Goal: Ask a question: Seek information or help from site administrators or community

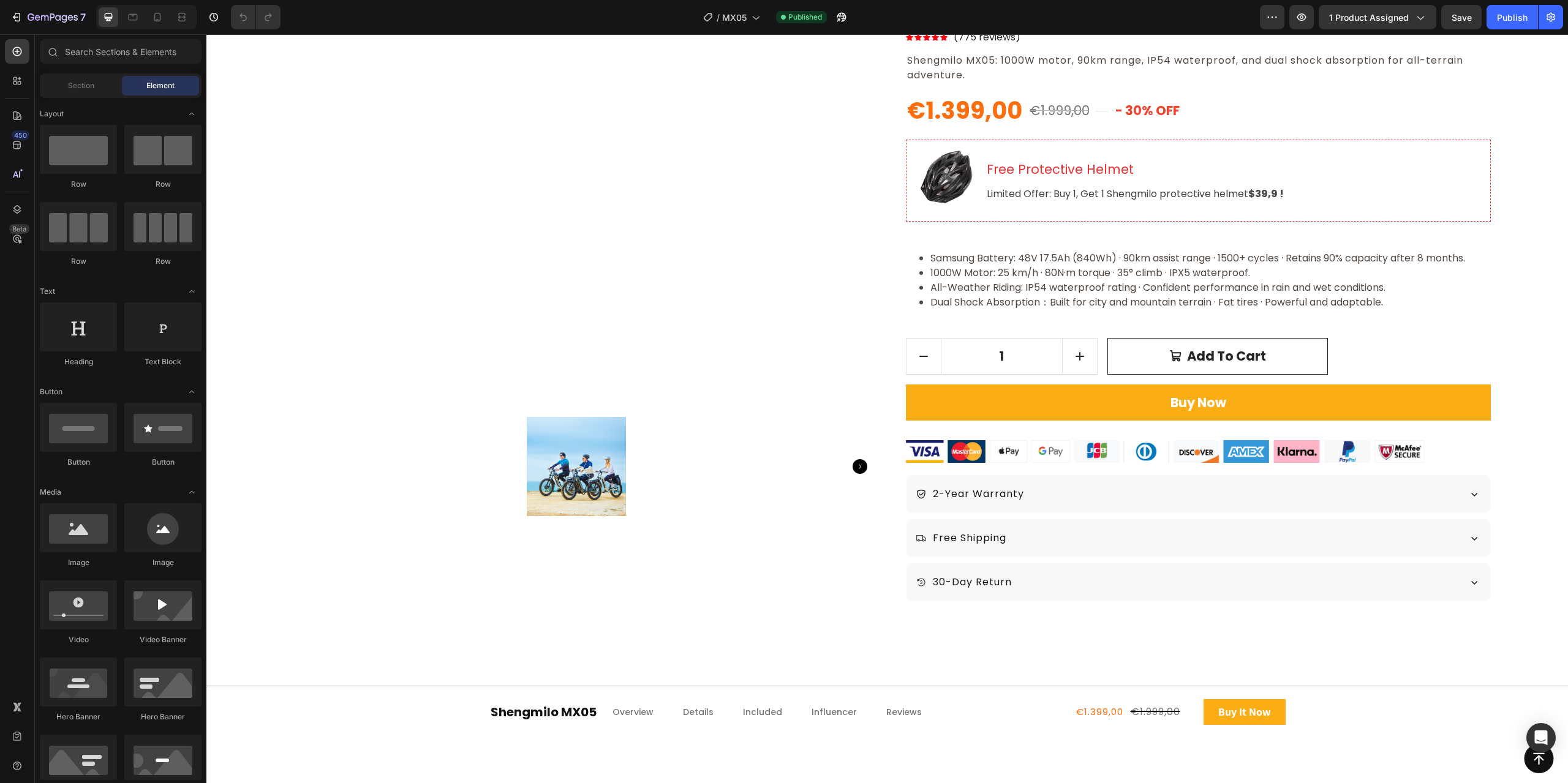
scroll to position [61, 0]
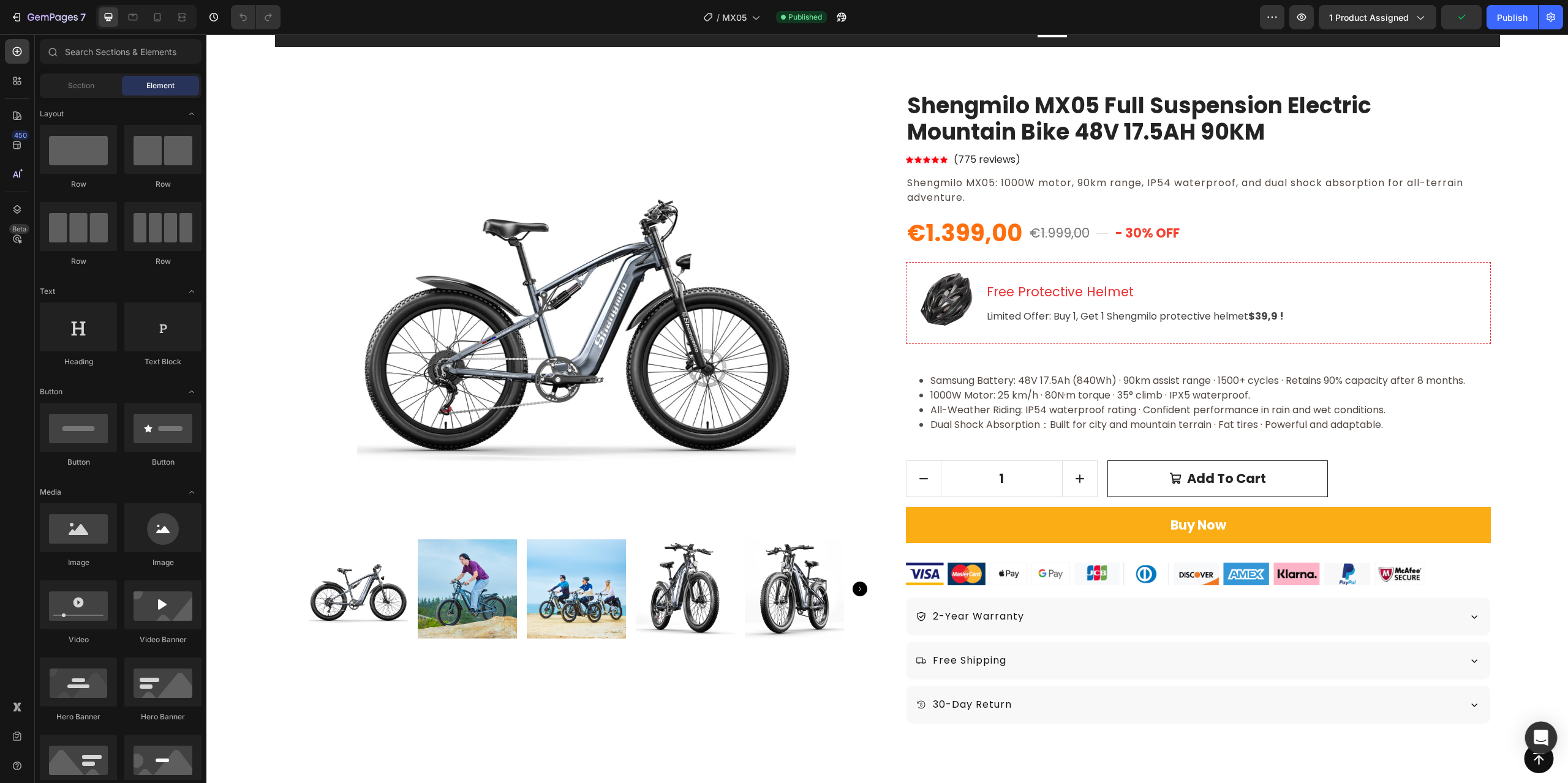
click at [1550, 738] on div "Open Intercom Messenger" at bounding box center [1541, 738] width 33 height 33
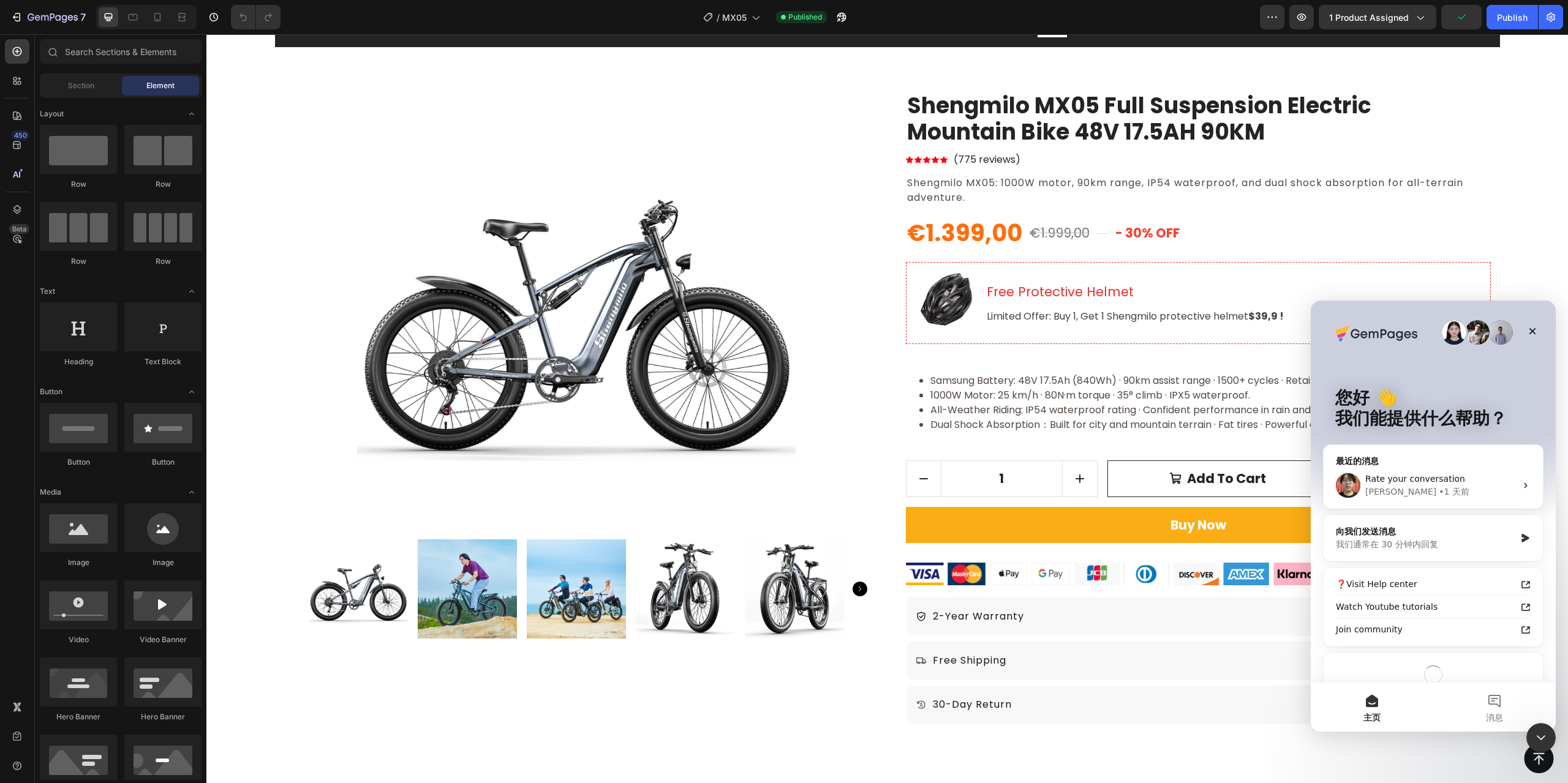
scroll to position [0, 0]
click at [1098, 479] on div "1 Product Quantity Add to cart Add to Cart Row" at bounding box center [1199, 479] width 585 height 36
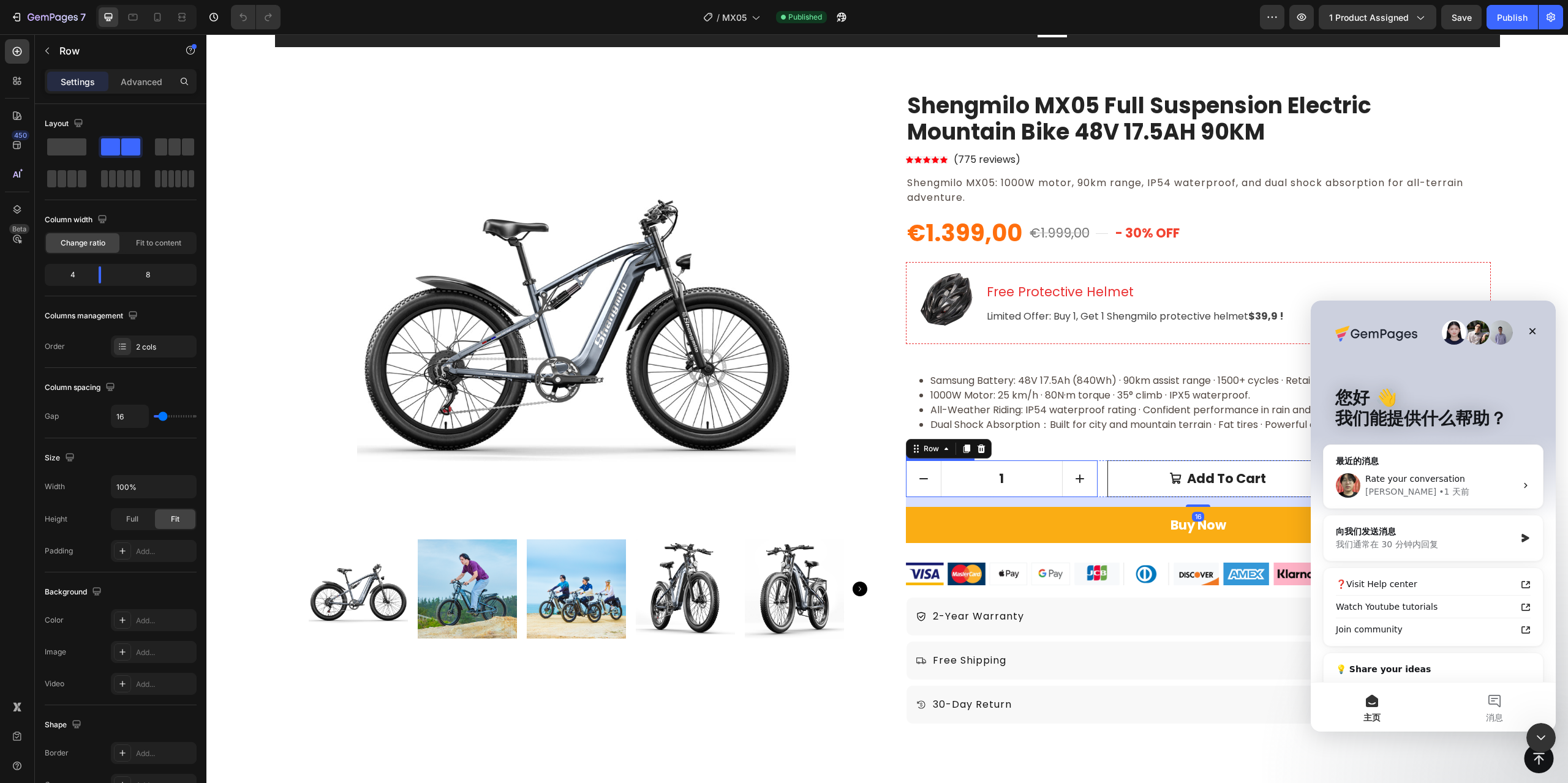
click at [1030, 487] on input "1" at bounding box center [1002, 479] width 122 height 35
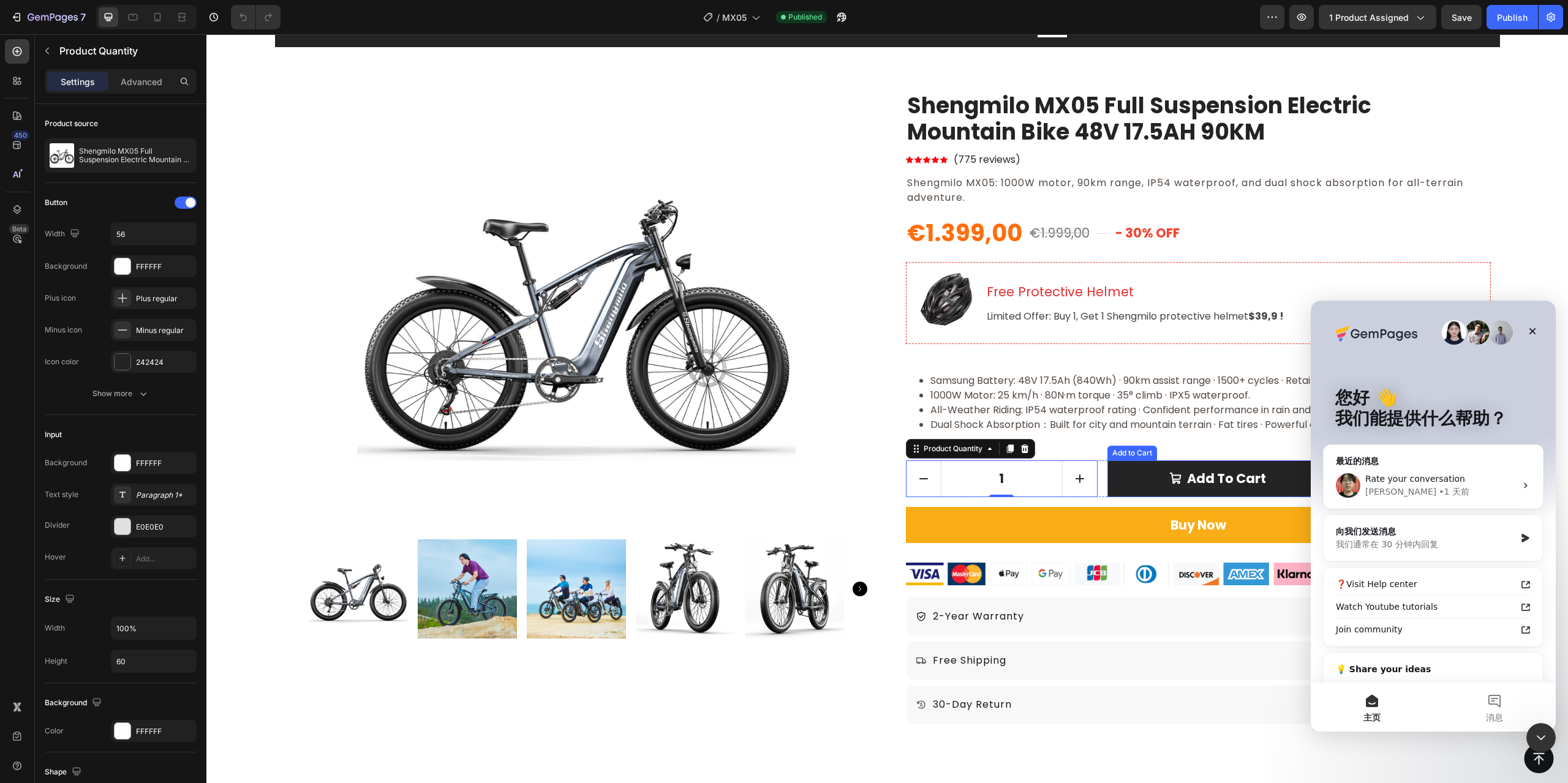
click at [1143, 477] on button "Add to cart" at bounding box center [1217, 479] width 221 height 36
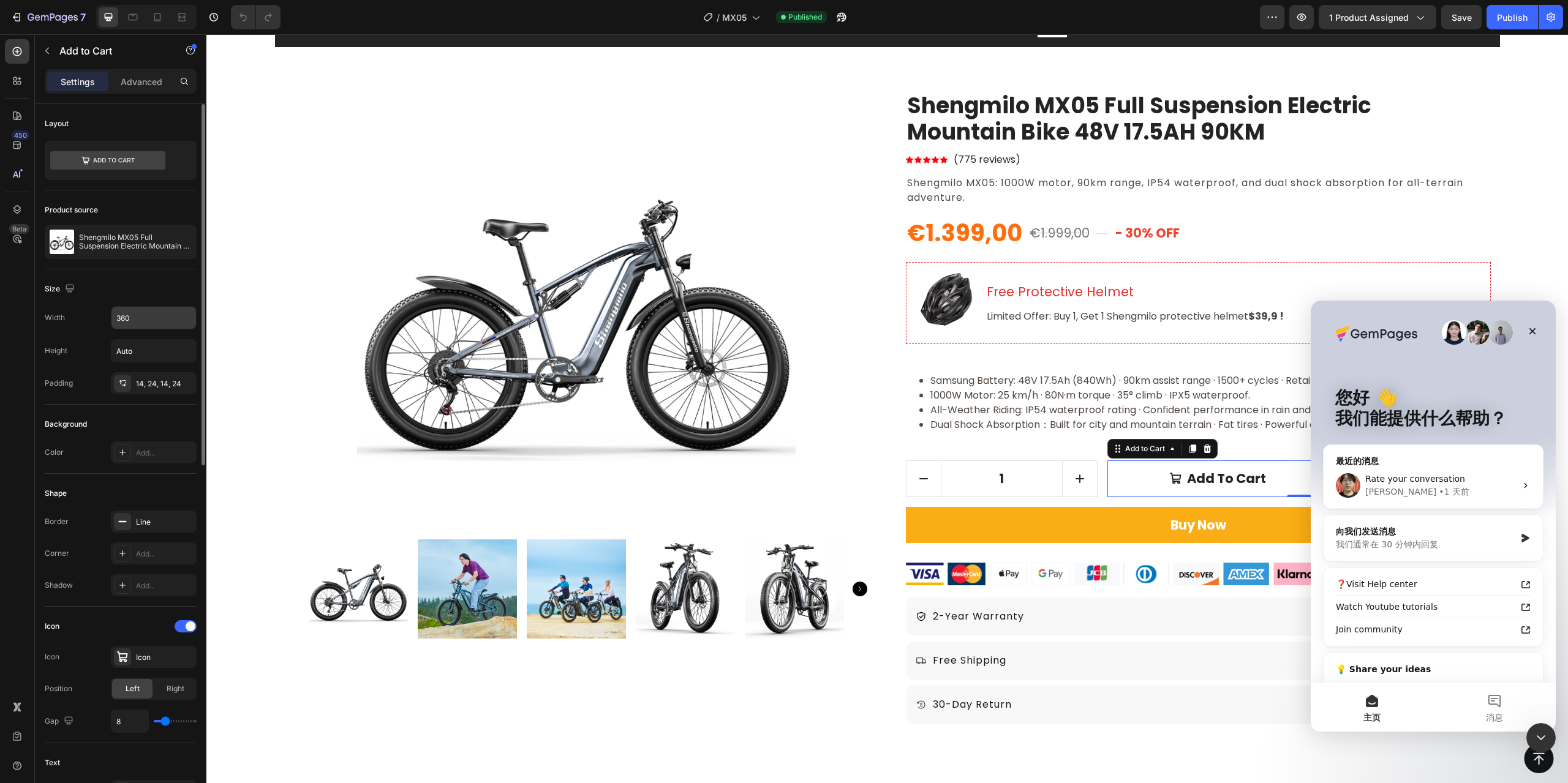
click at [155, 317] on input "360" at bounding box center [154, 318] width 85 height 22
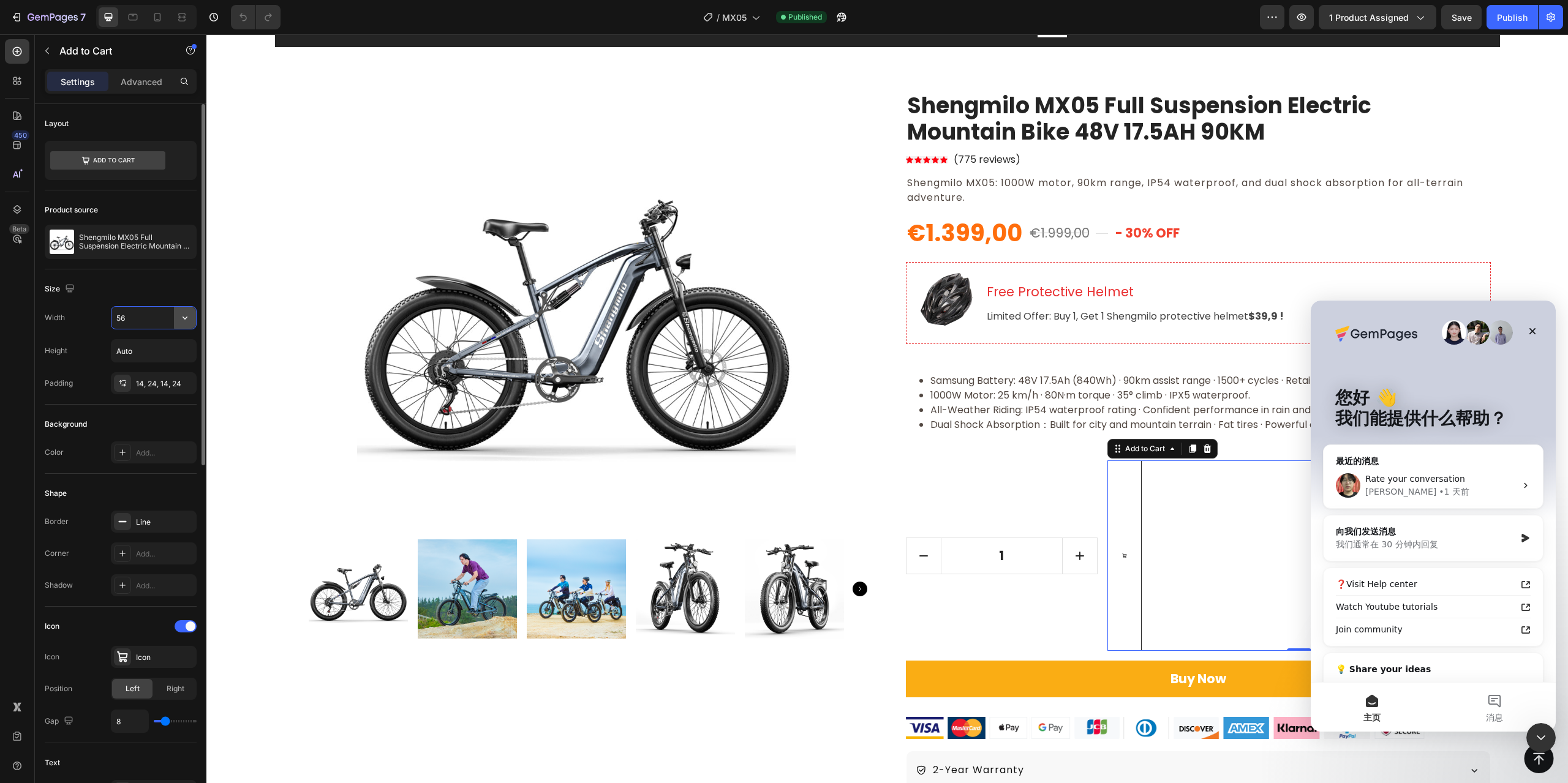
click at [177, 321] on button "button" at bounding box center [185, 318] width 22 height 22
click at [162, 350] on p "Fit content Auto" at bounding box center [151, 349] width 70 height 11
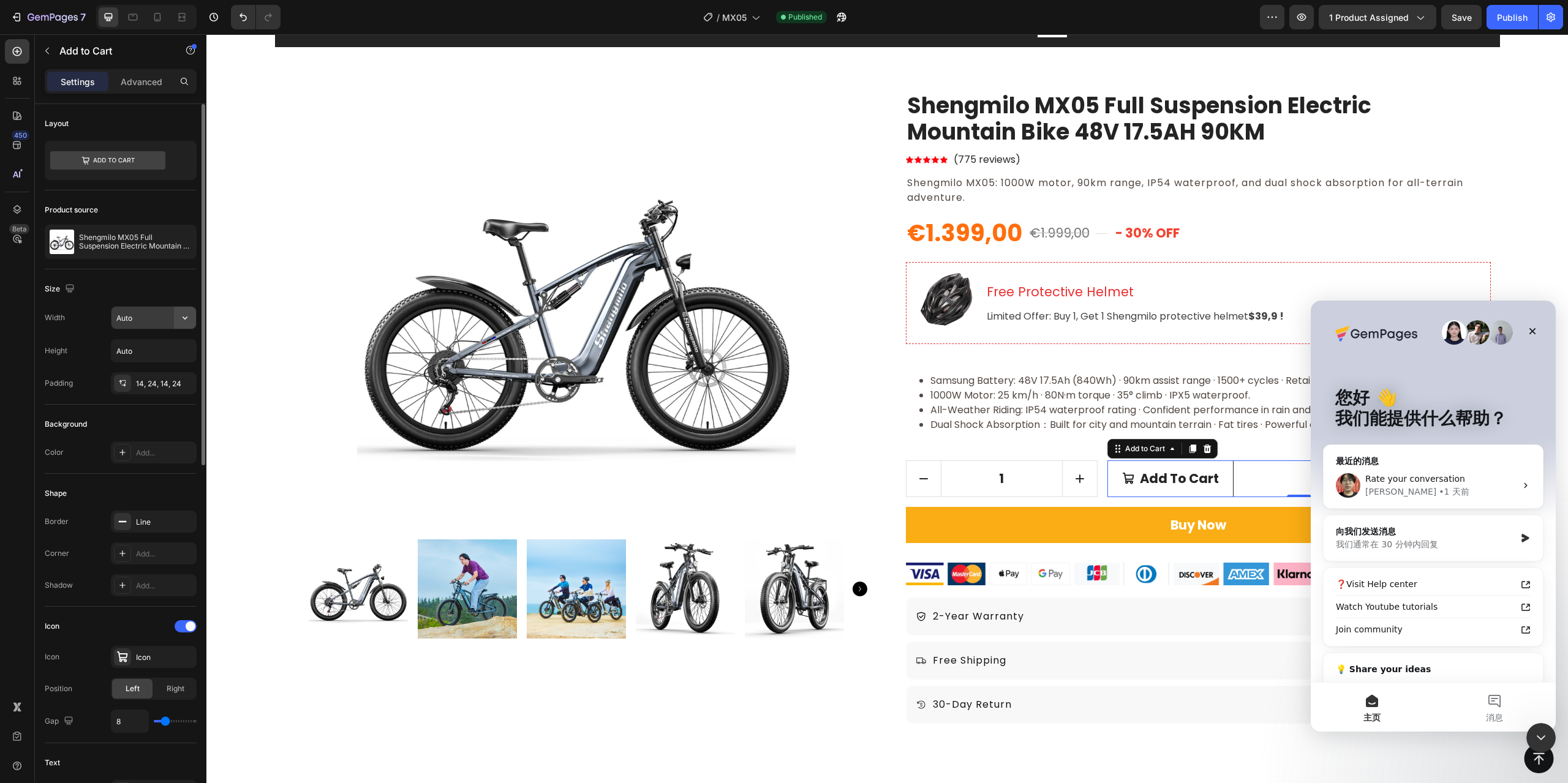
click at [189, 315] on icon "button" at bounding box center [185, 318] width 12 height 12
click at [154, 367] on p "Full 100%" at bounding box center [151, 372] width 70 height 11
type input "100%"
drag, startPoint x: 1434, startPoint y: 487, endPoint x: 2336, endPoint y: 710, distance: 929.2
click at [1434, 487] on div "[PERSON_NAME] • 1 天前" at bounding box center [1440, 491] width 151 height 13
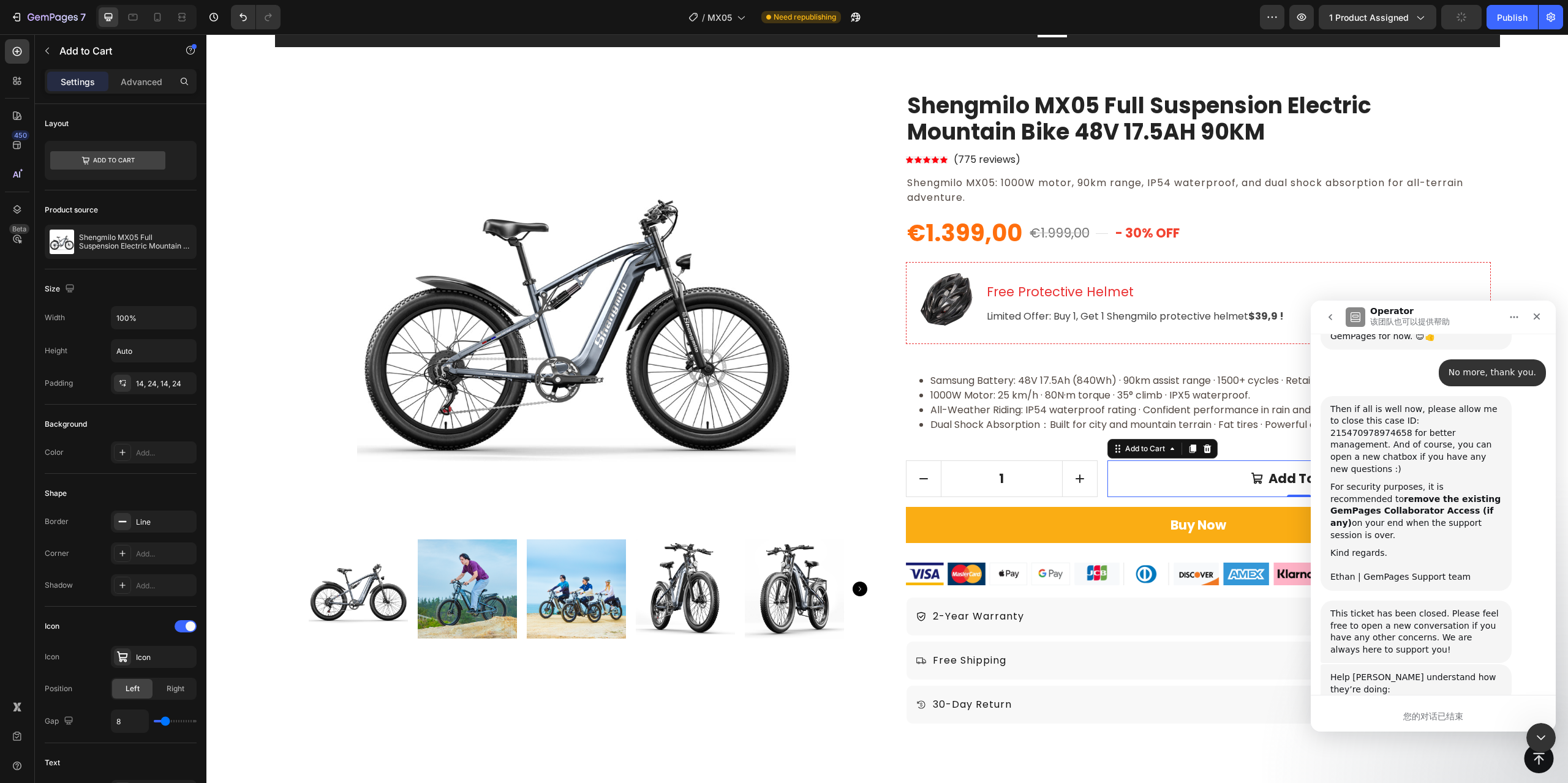
scroll to position [4262, 0]
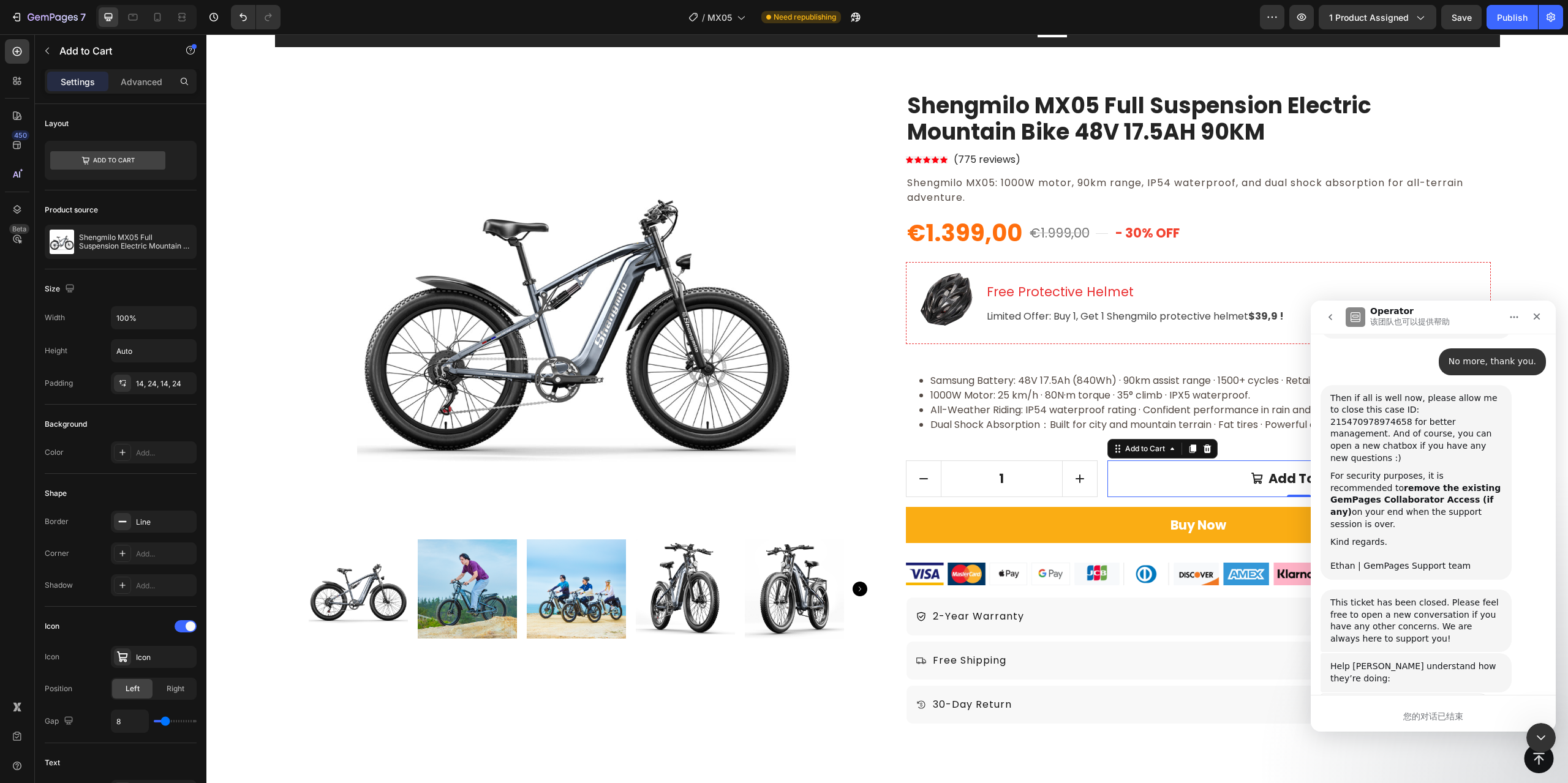
click at [1480, 695] on div "您的对话已结束" at bounding box center [1433, 713] width 245 height 36
click at [1326, 319] on icon "go back" at bounding box center [1331, 317] width 10 height 10
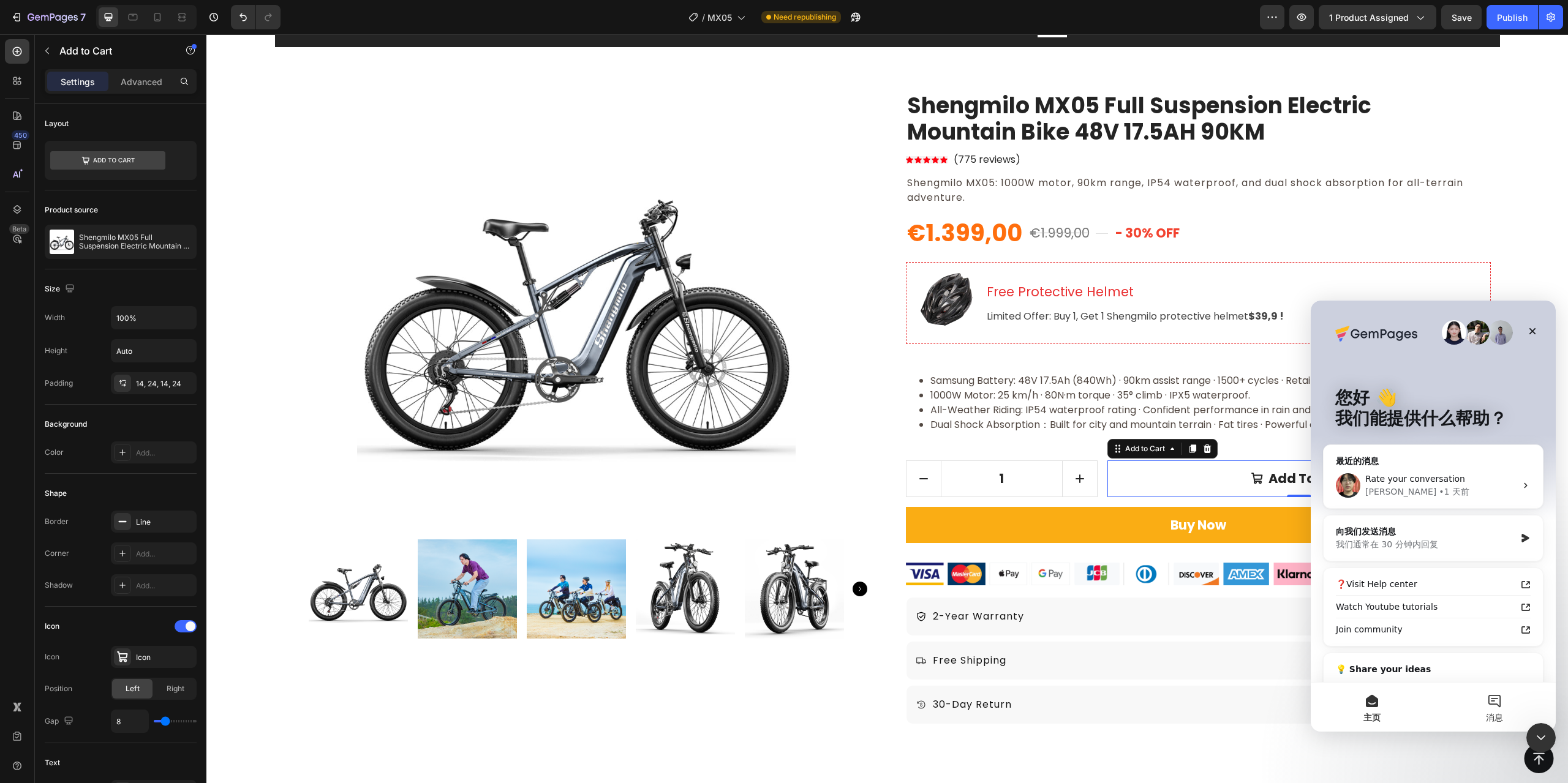
click at [1487, 710] on button "消息" at bounding box center [1494, 707] width 122 height 49
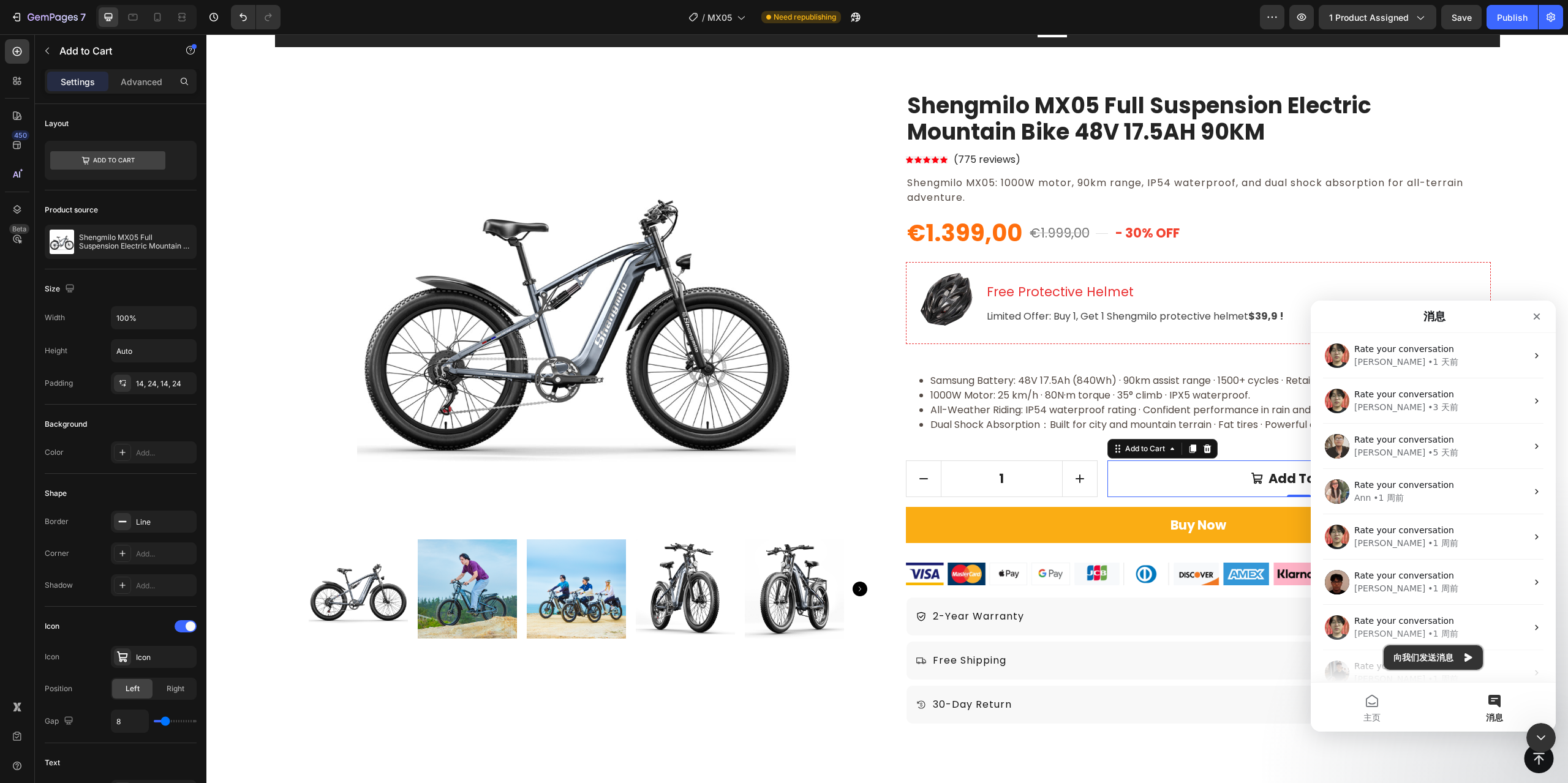
click at [1424, 660] on button "向我们发送消息" at bounding box center [1433, 658] width 99 height 25
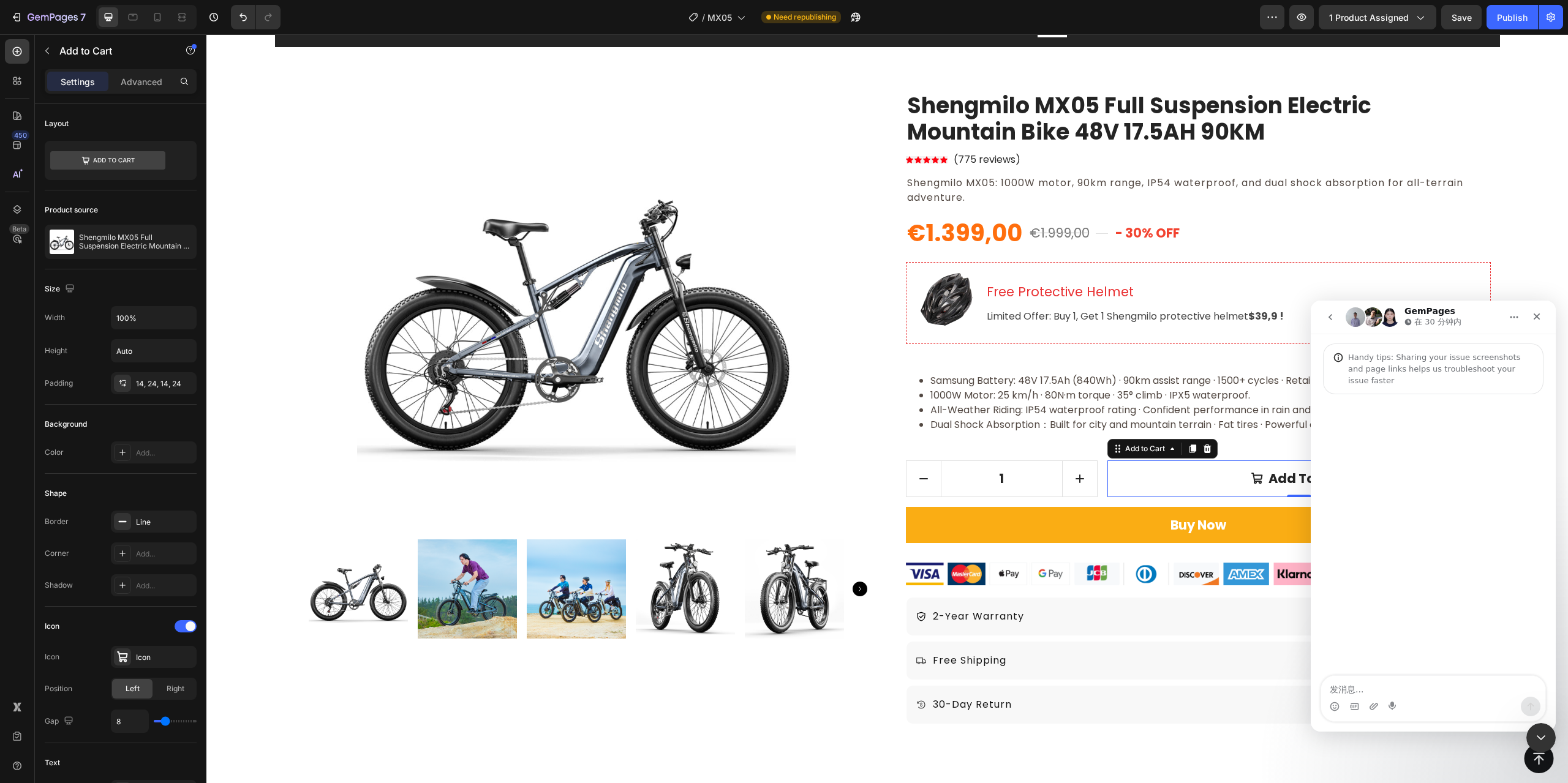
click at [1405, 685] on textarea "发消息..." at bounding box center [1434, 686] width 225 height 21
type textarea "I need help"
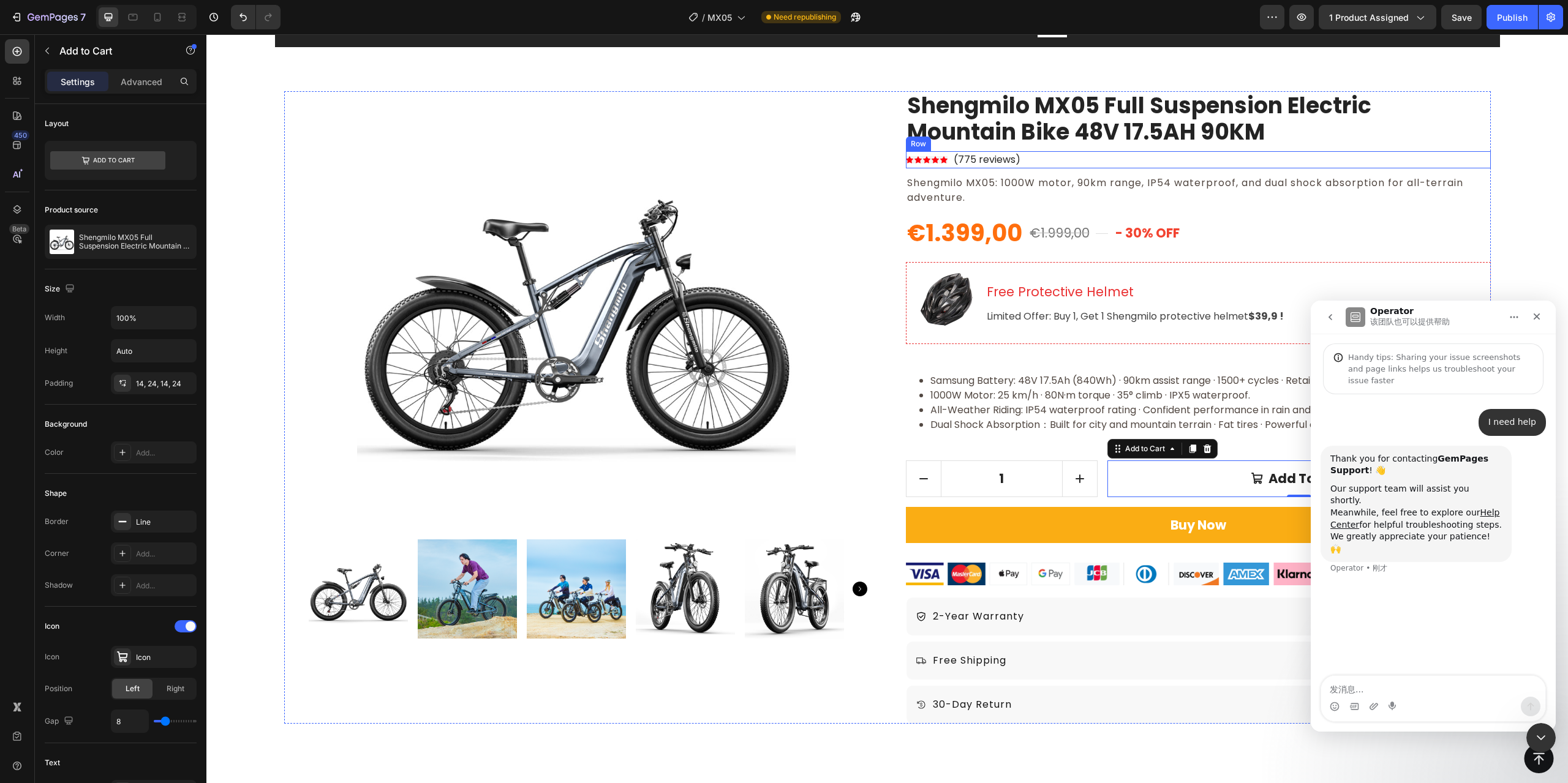
click at [1395, 151] on div "Shengmilo MX05 Full Suspension Electric Mountain Bike 48V 17.5AH 90KM Product T…" at bounding box center [1199, 408] width 585 height 632
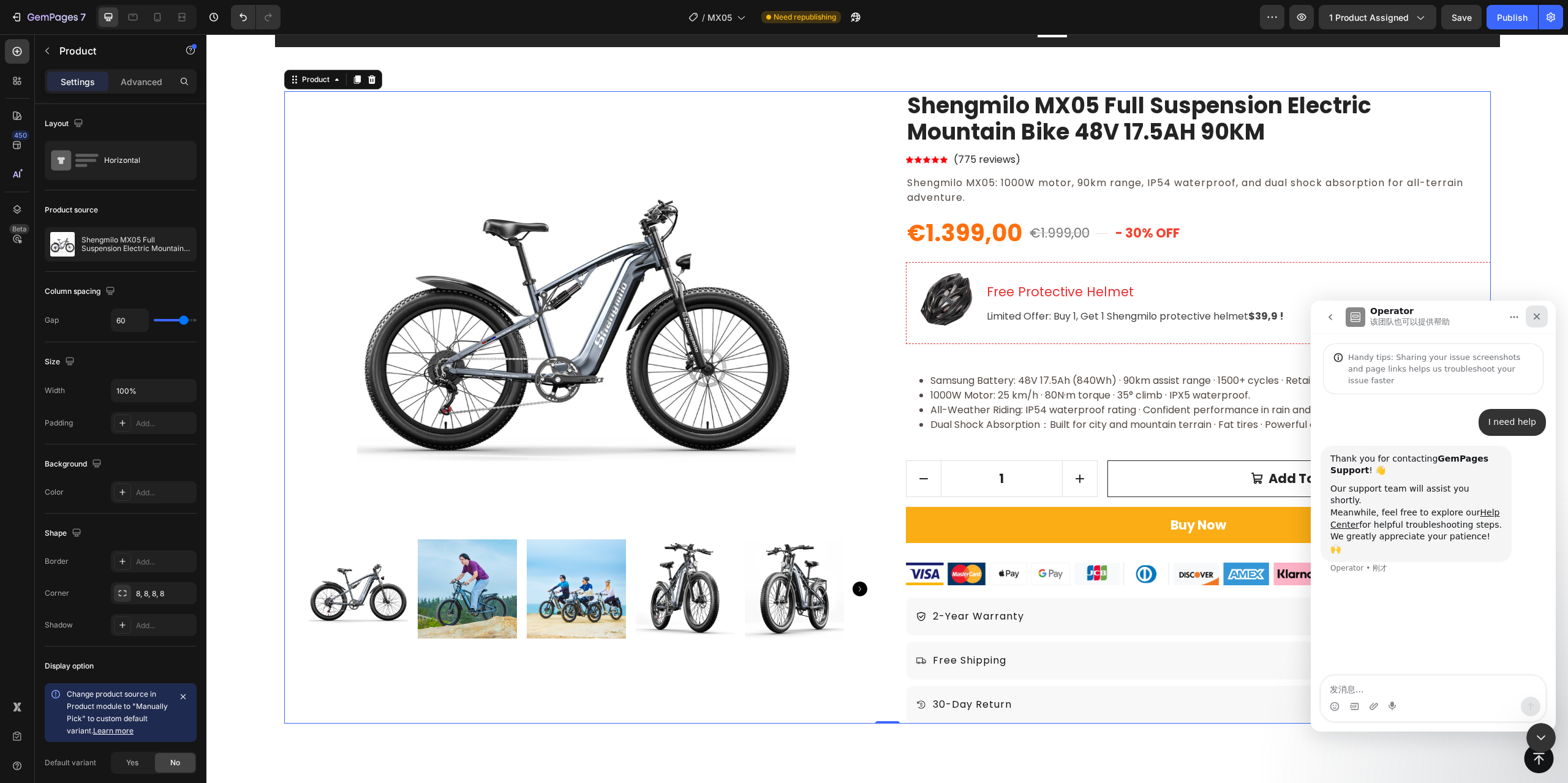
click at [1530, 318] on div "关闭" at bounding box center [1536, 316] width 22 height 22
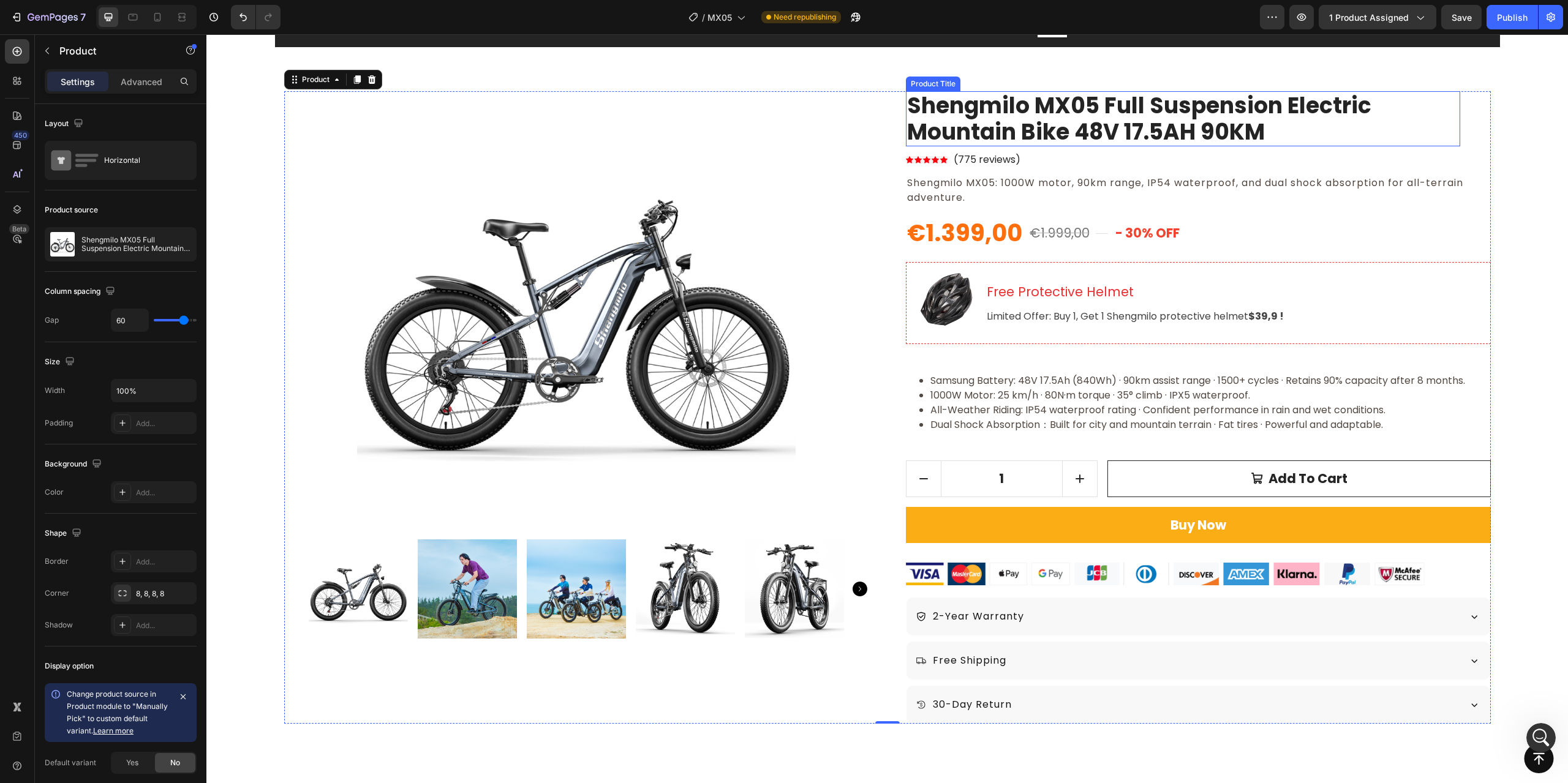
click at [1405, 122] on h2 "Shengmilo MX05 Full Suspension Electric Mountain Bike 48V 17.5AH 90KM" at bounding box center [1183, 119] width 555 height 55
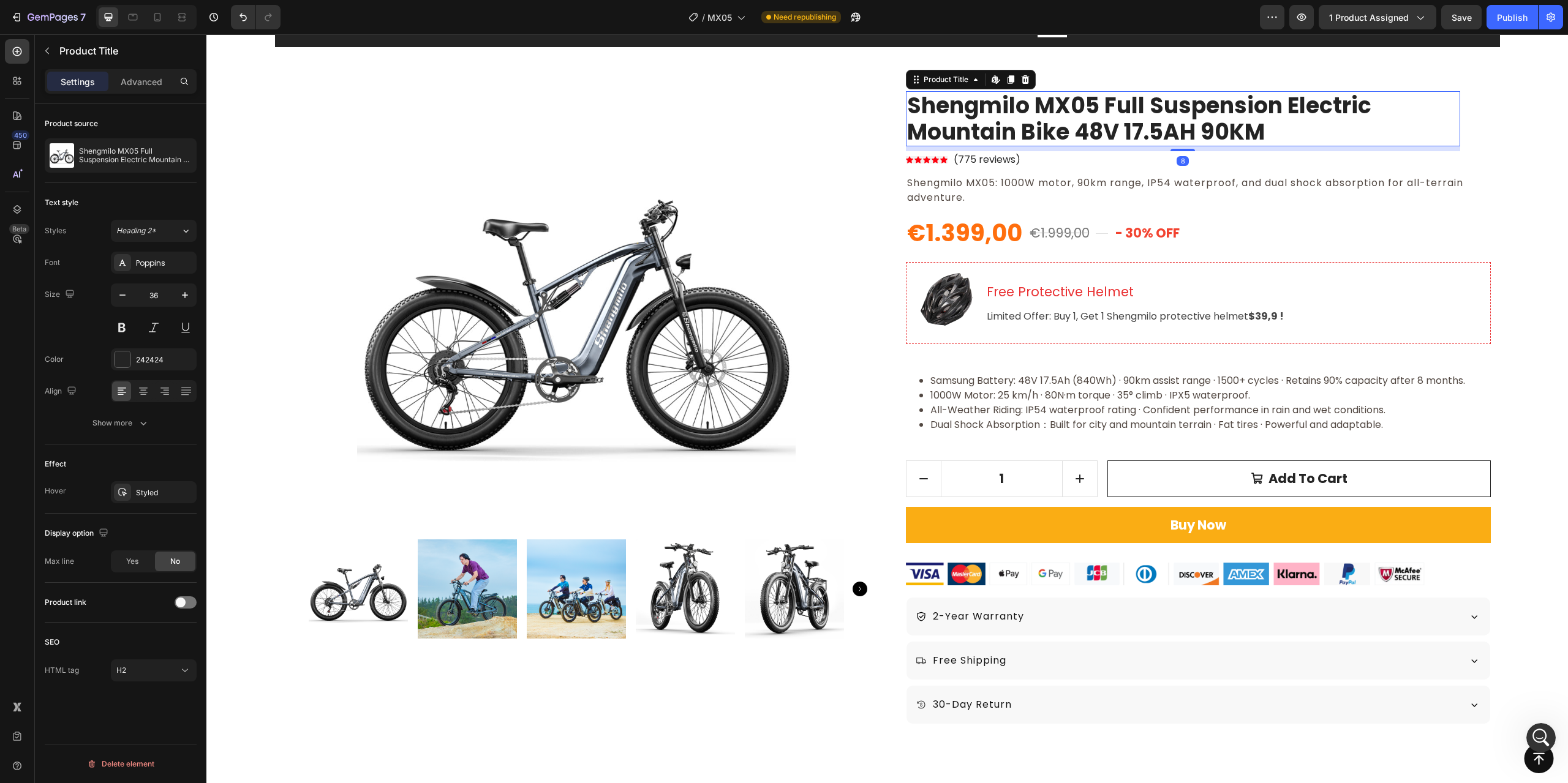
click at [1310, 222] on div "- 30% off" at bounding box center [1302, 233] width 378 height 30
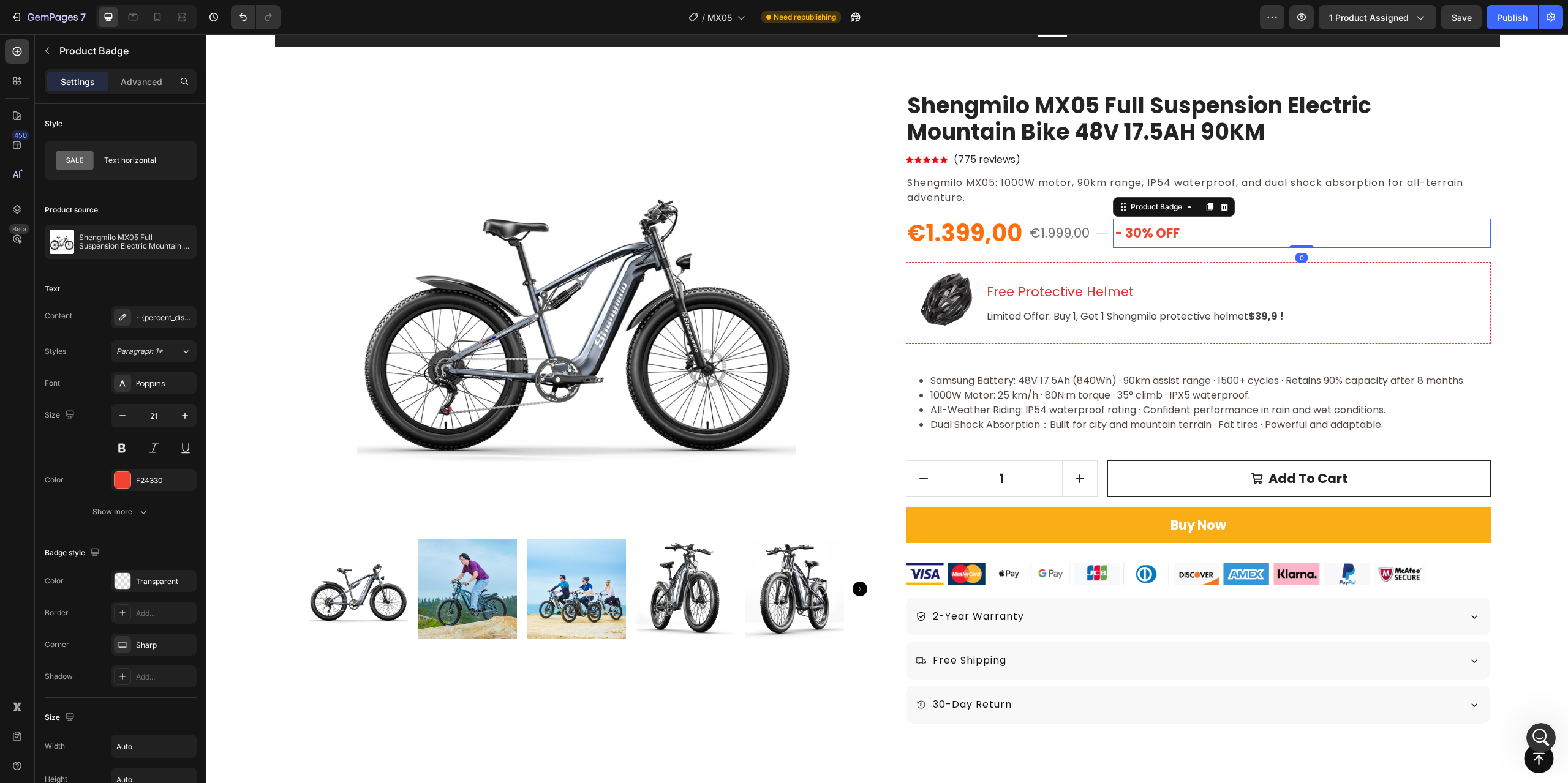
click at [1157, 216] on div "Product Badge" at bounding box center [1174, 207] width 122 height 20
click at [1134, 207] on div "Product Badge" at bounding box center [1156, 207] width 56 height 11
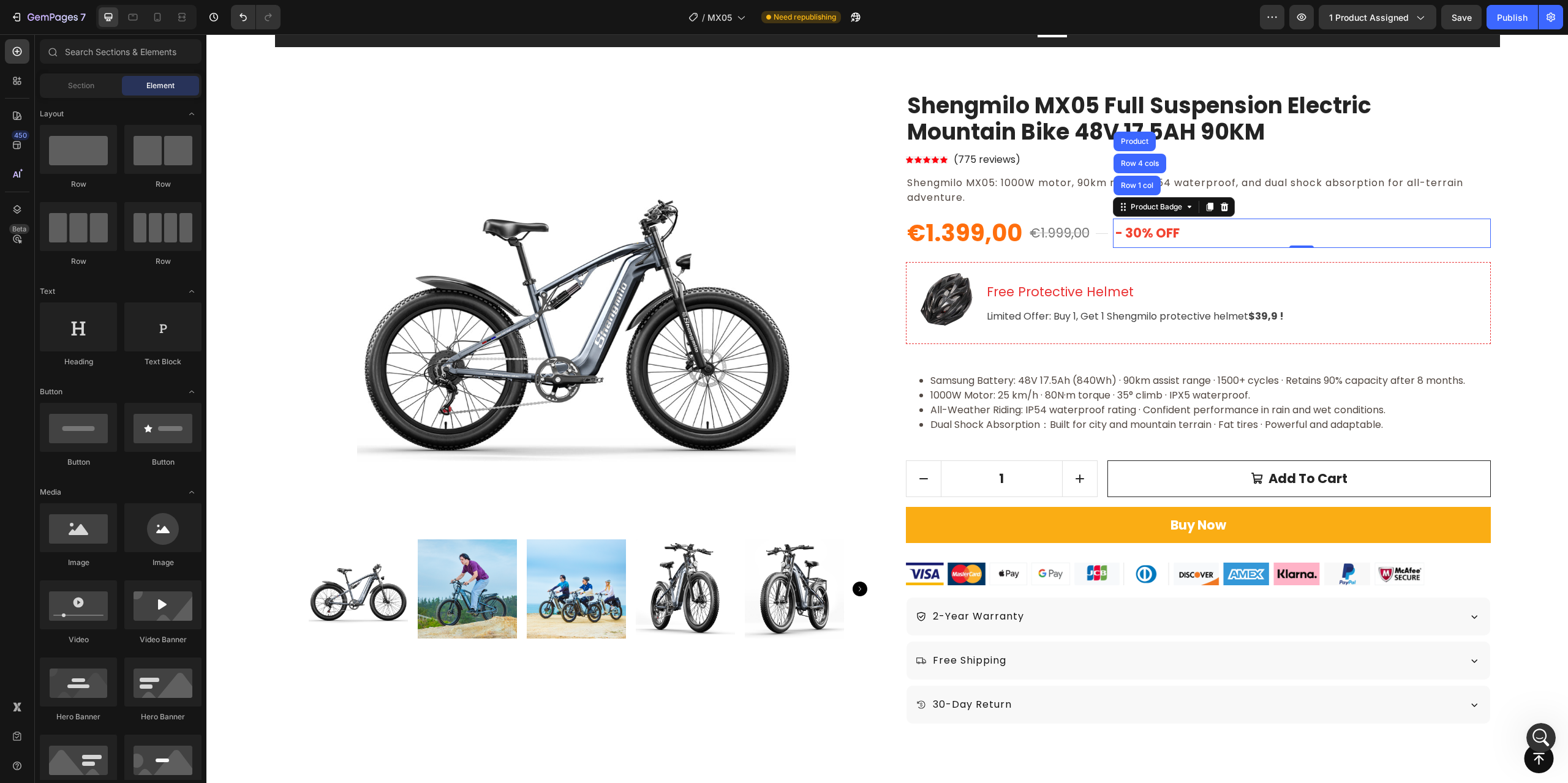
click at [1500, 356] on section "Limited-time Offers | High Demand | FREE HELMET Text block Image Row Row Produc…" at bounding box center [887, 403] width 1245 height 811
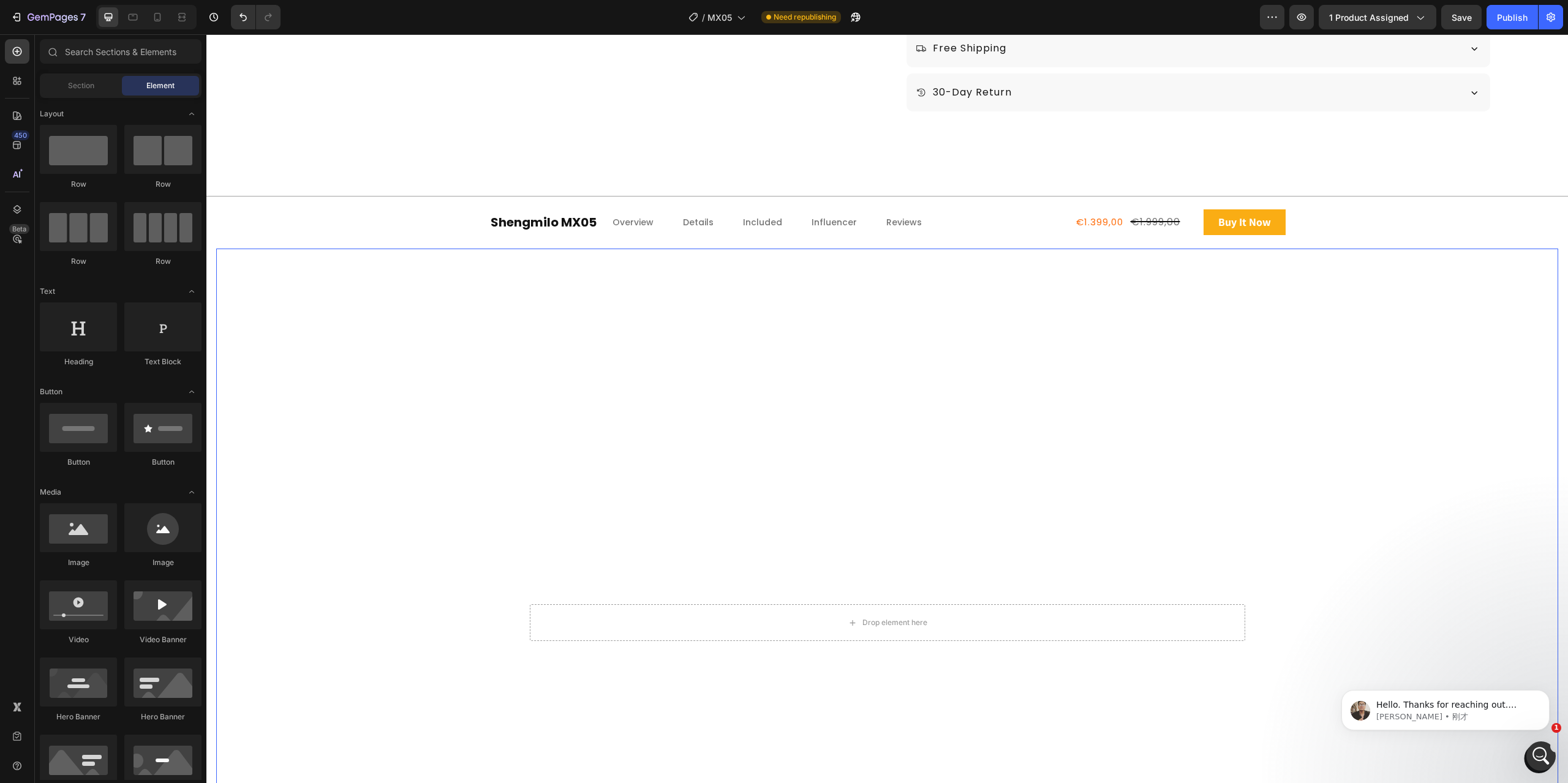
scroll to position [1041, 0]
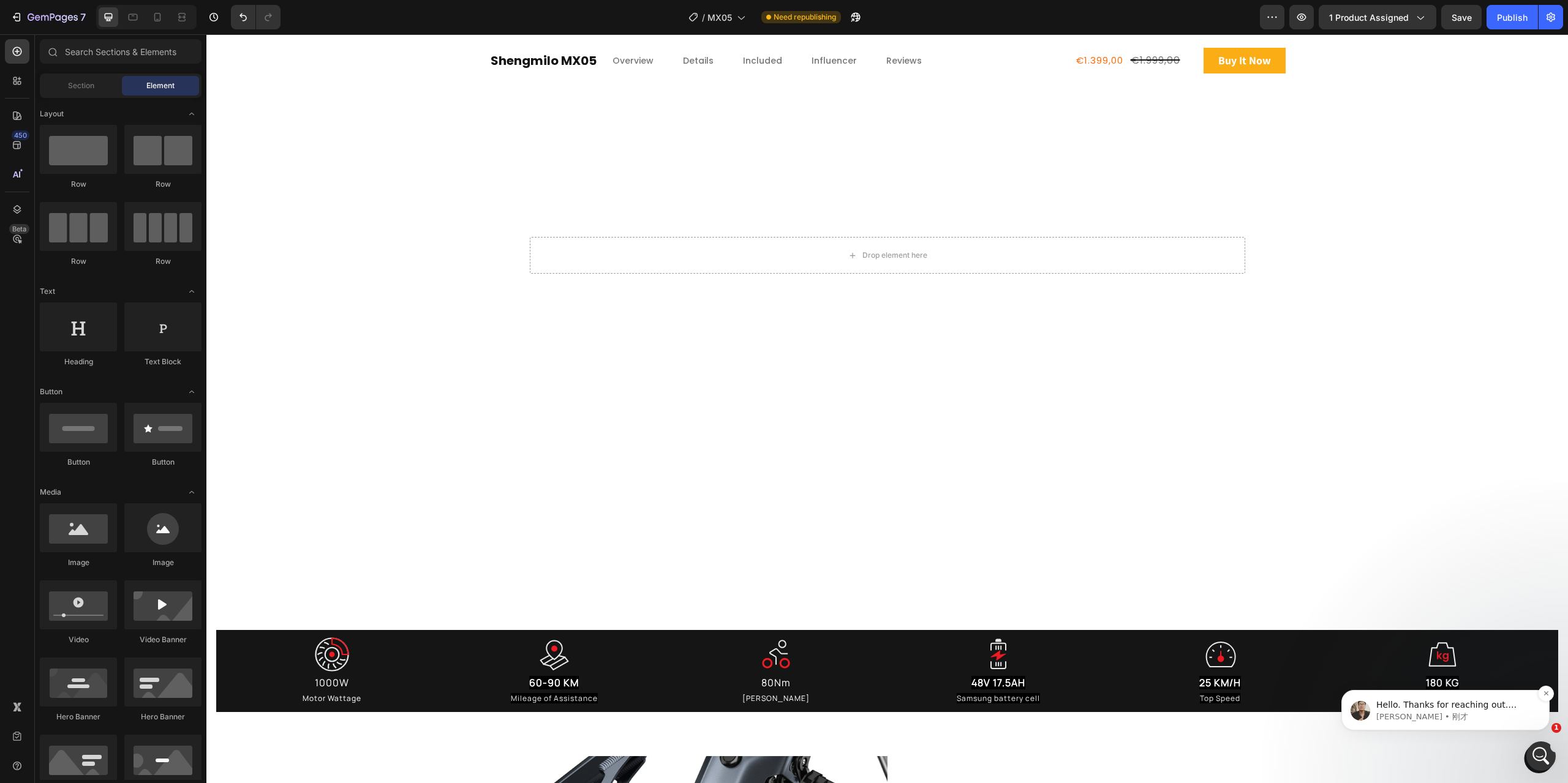
click at [1442, 704] on span "Hello. Thanks for reaching out. [PERSON_NAME] from the GemPages Support team is…" at bounding box center [1455, 736] width 157 height 71
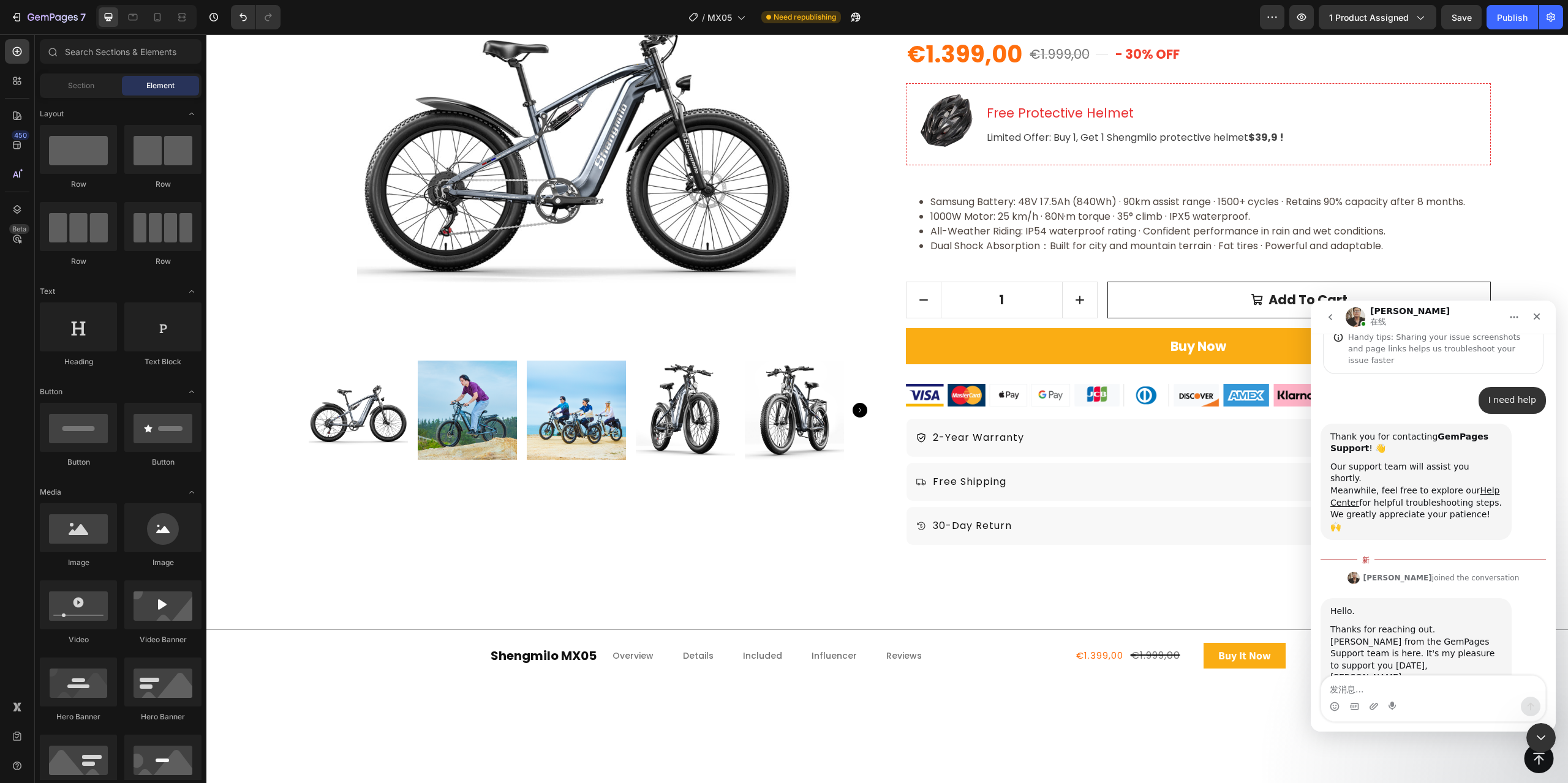
scroll to position [0, 0]
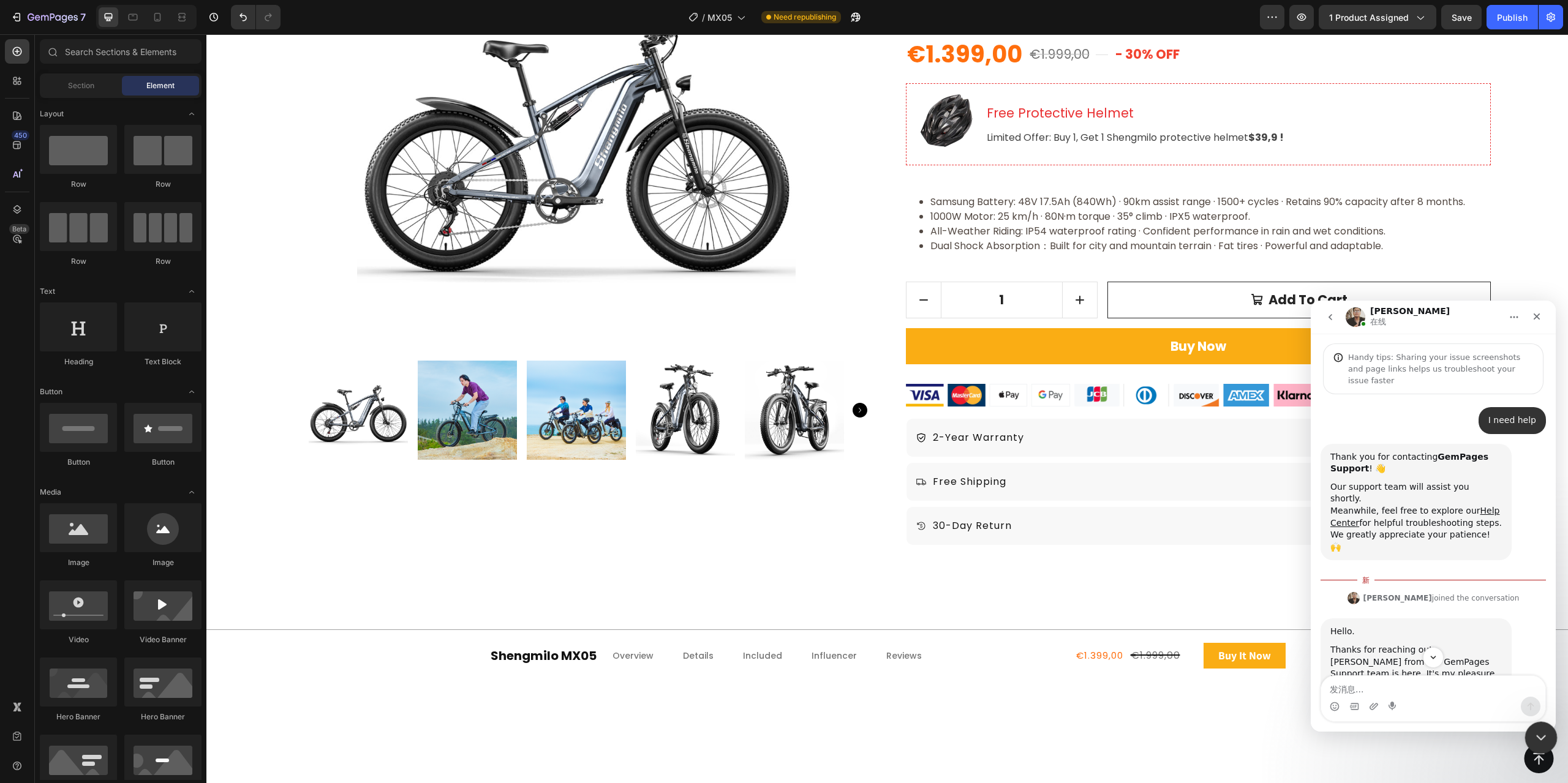
click at [1545, 730] on icon "关闭 Intercom Messenger" at bounding box center [1539, 736] width 15 height 15
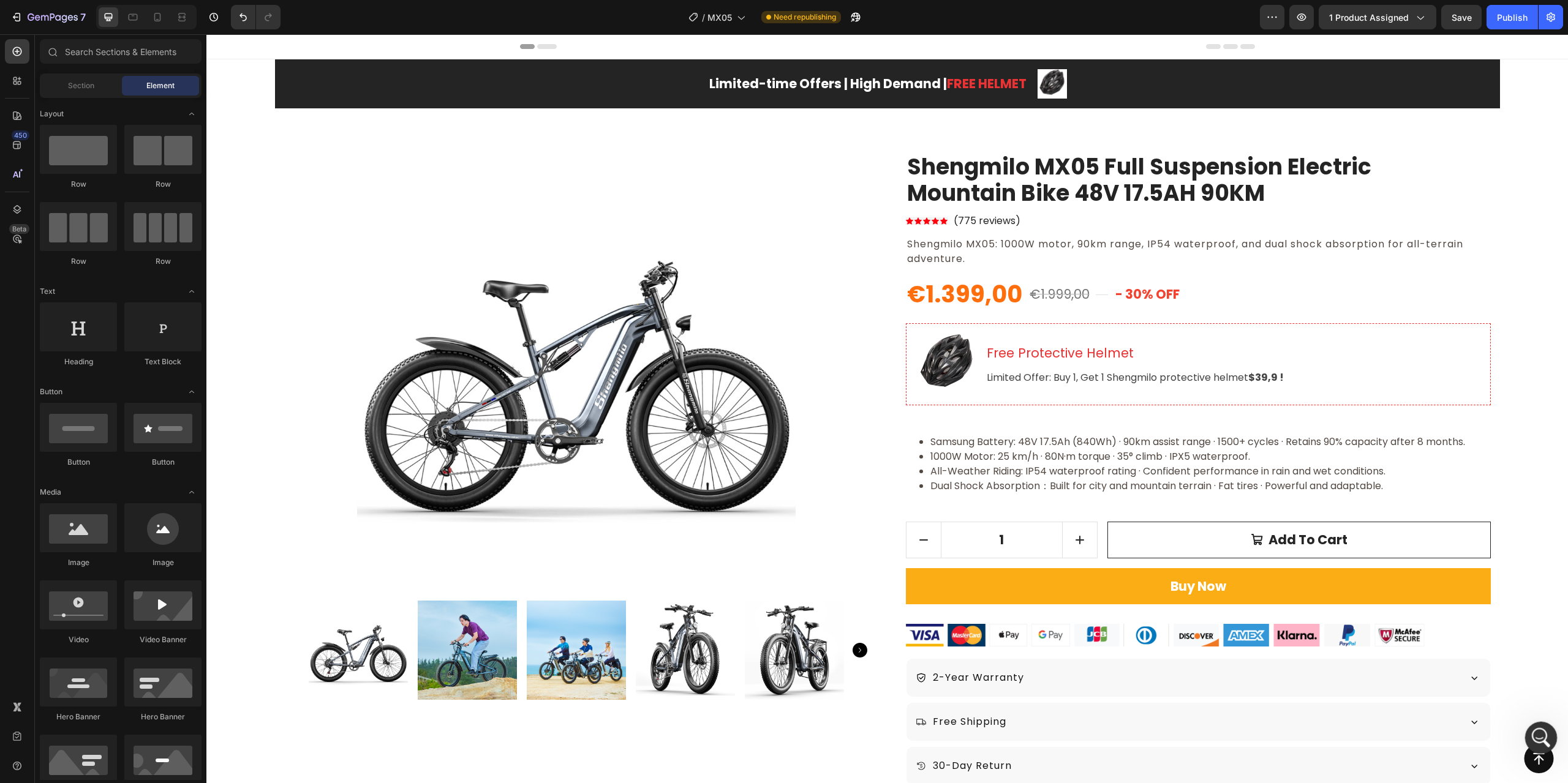
click at [1542, 735] on icon "打开 Intercom Messenger" at bounding box center [1539, 737] width 21 height 21
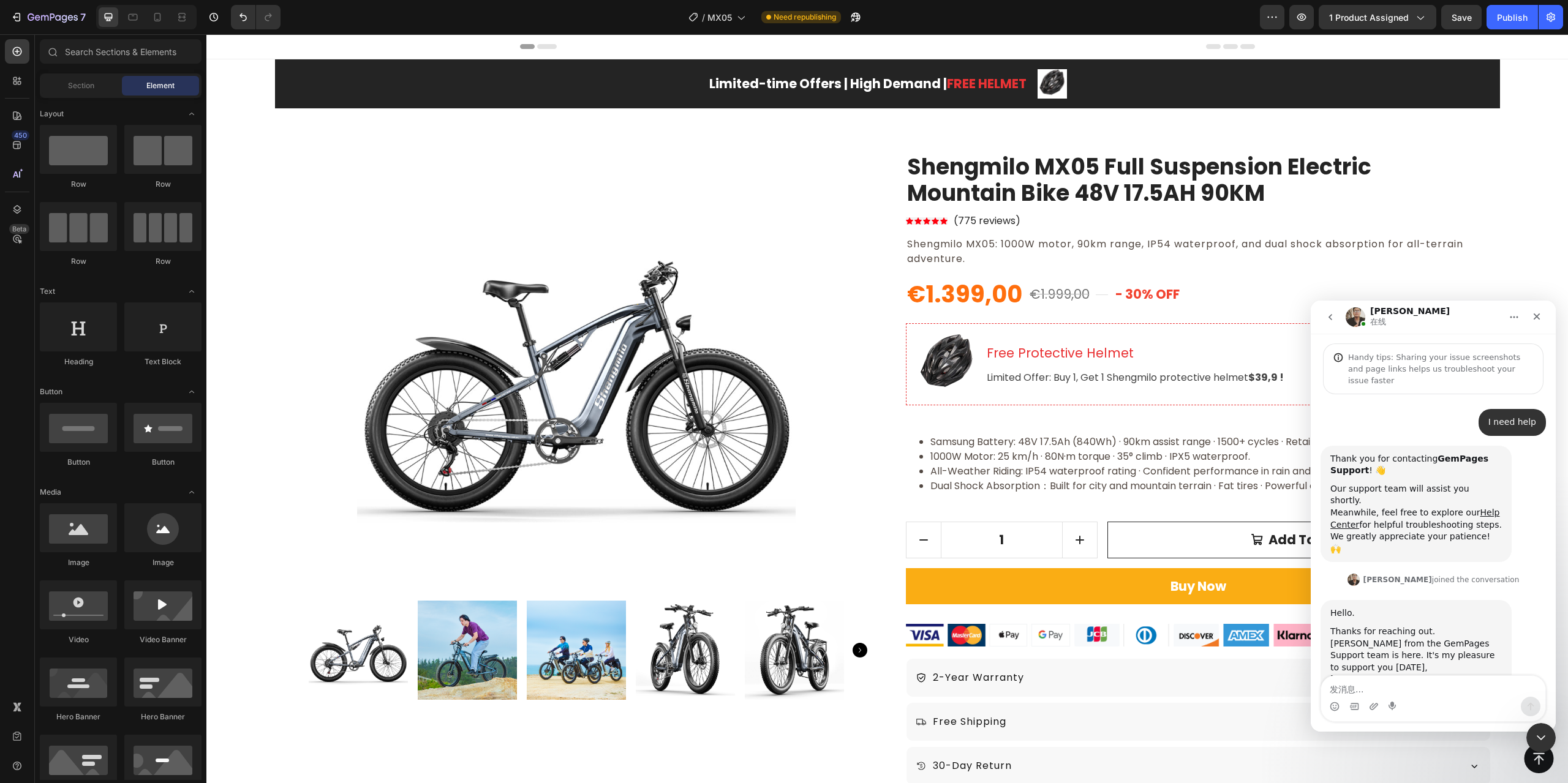
scroll to position [13, 0]
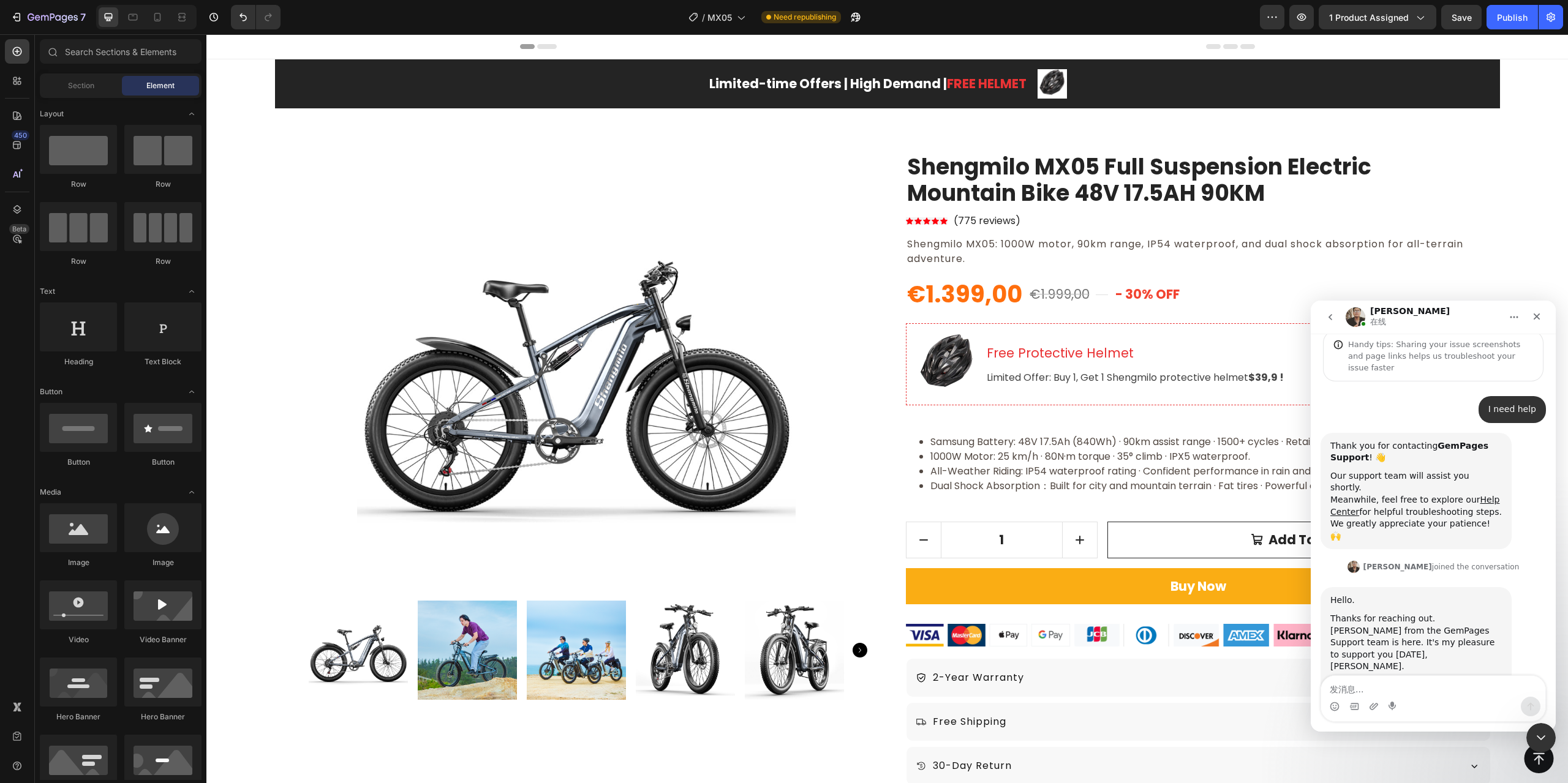
click at [1406, 685] on textarea "发消息..." at bounding box center [1434, 686] width 225 height 21
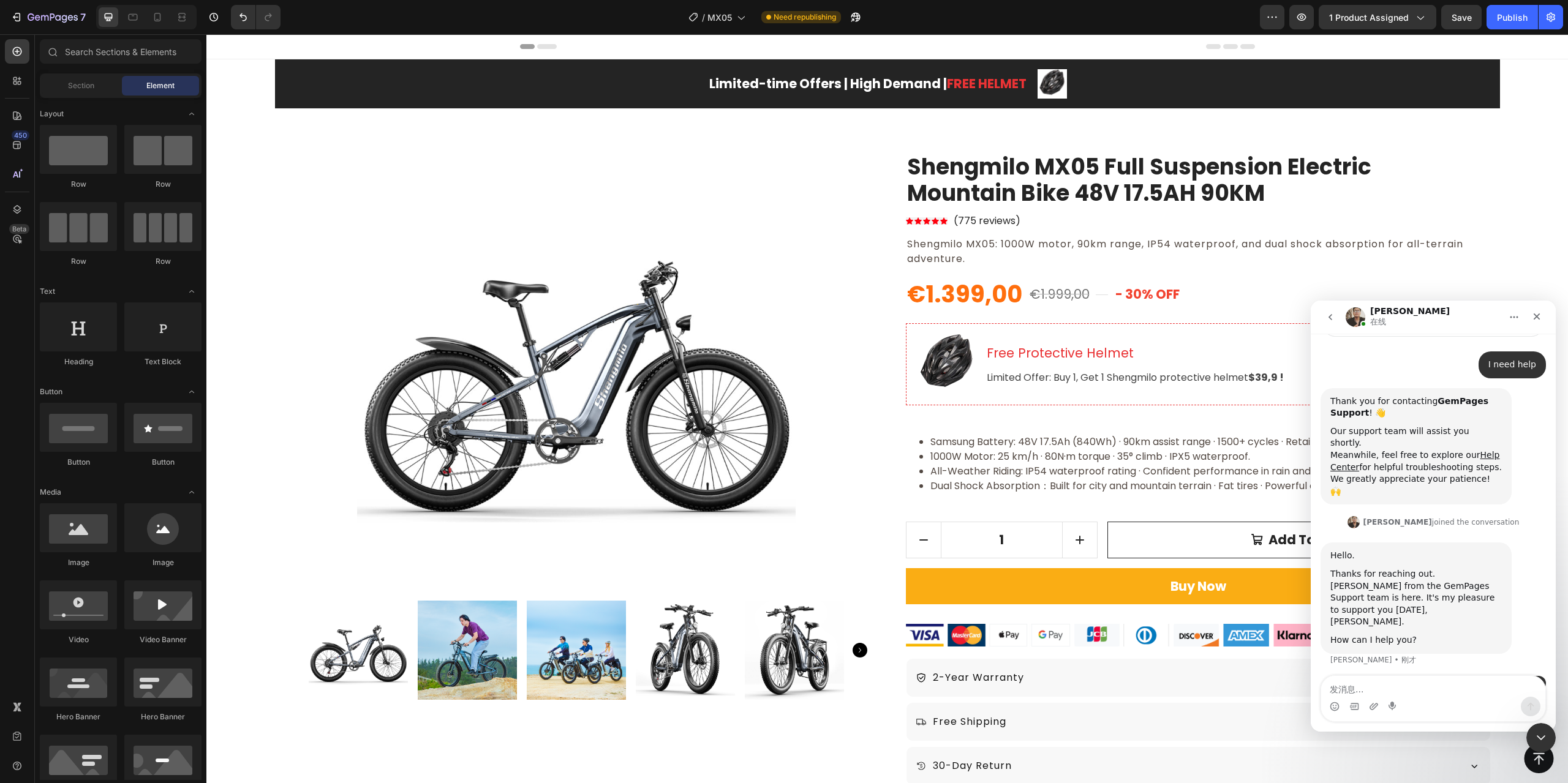
scroll to position [114, 0]
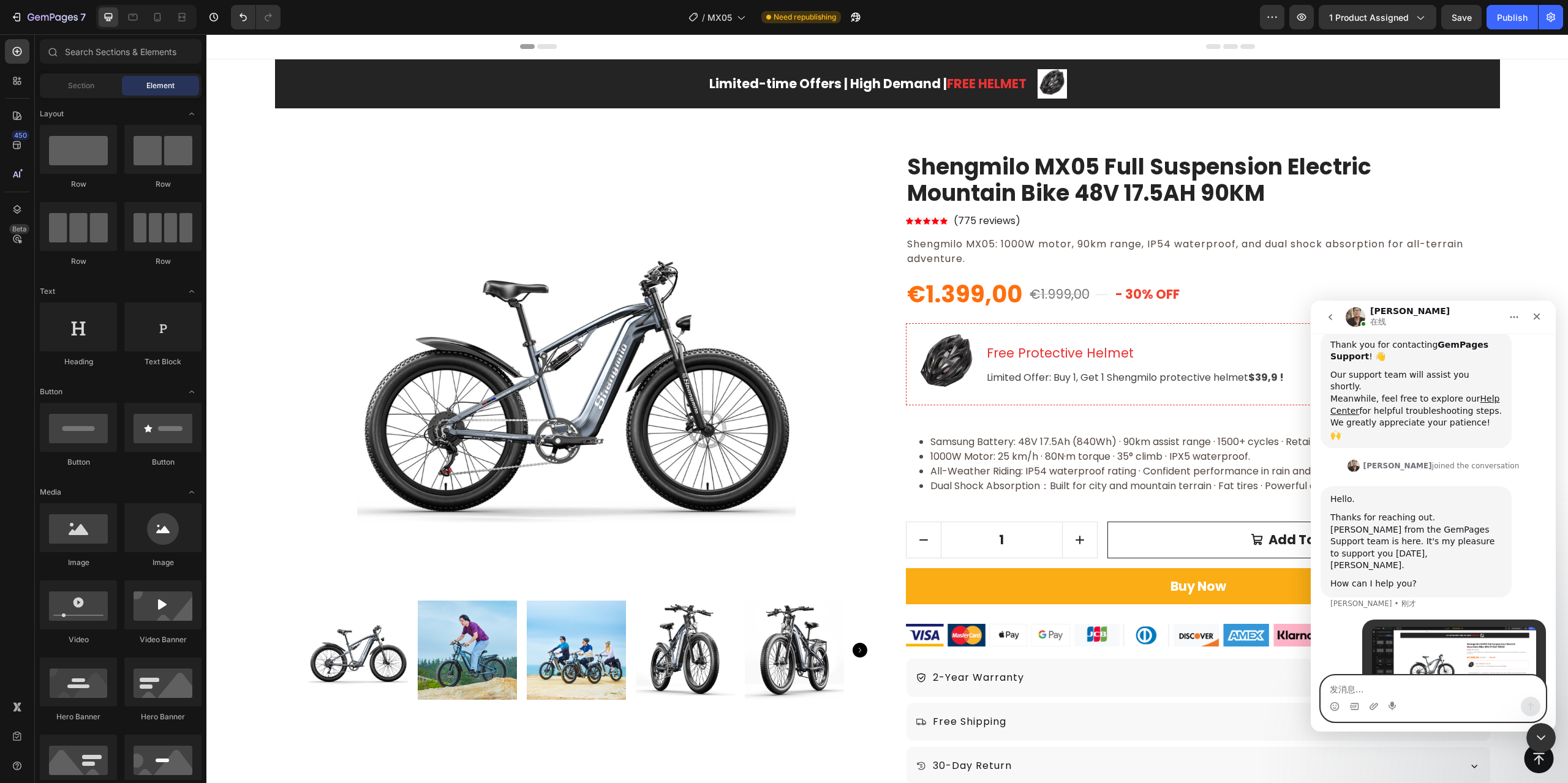
click at [1399, 686] on textarea "发消息..." at bounding box center [1434, 686] width 225 height 21
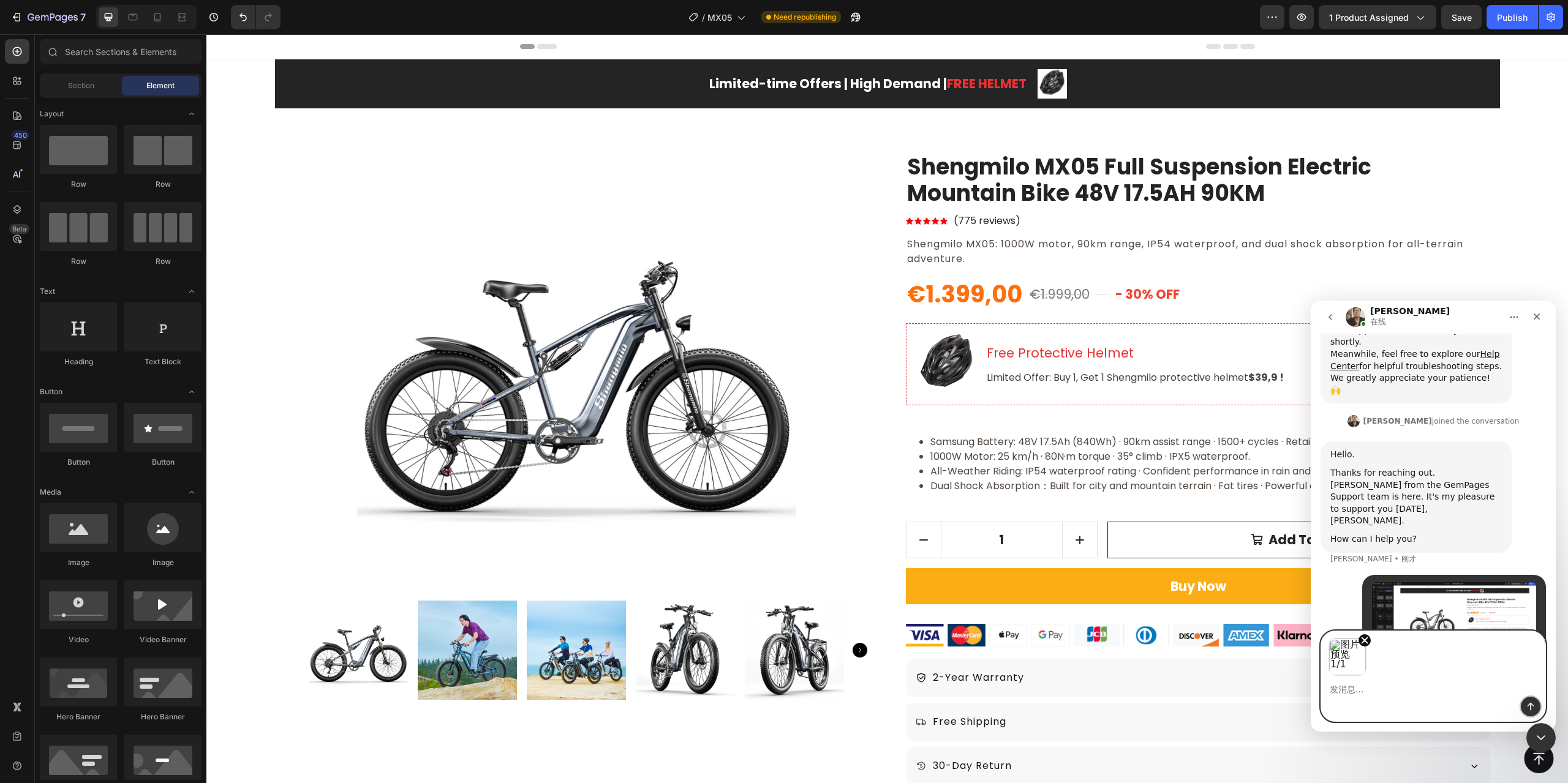
click at [1526, 703] on button "发送消息…" at bounding box center [1531, 707] width 20 height 20
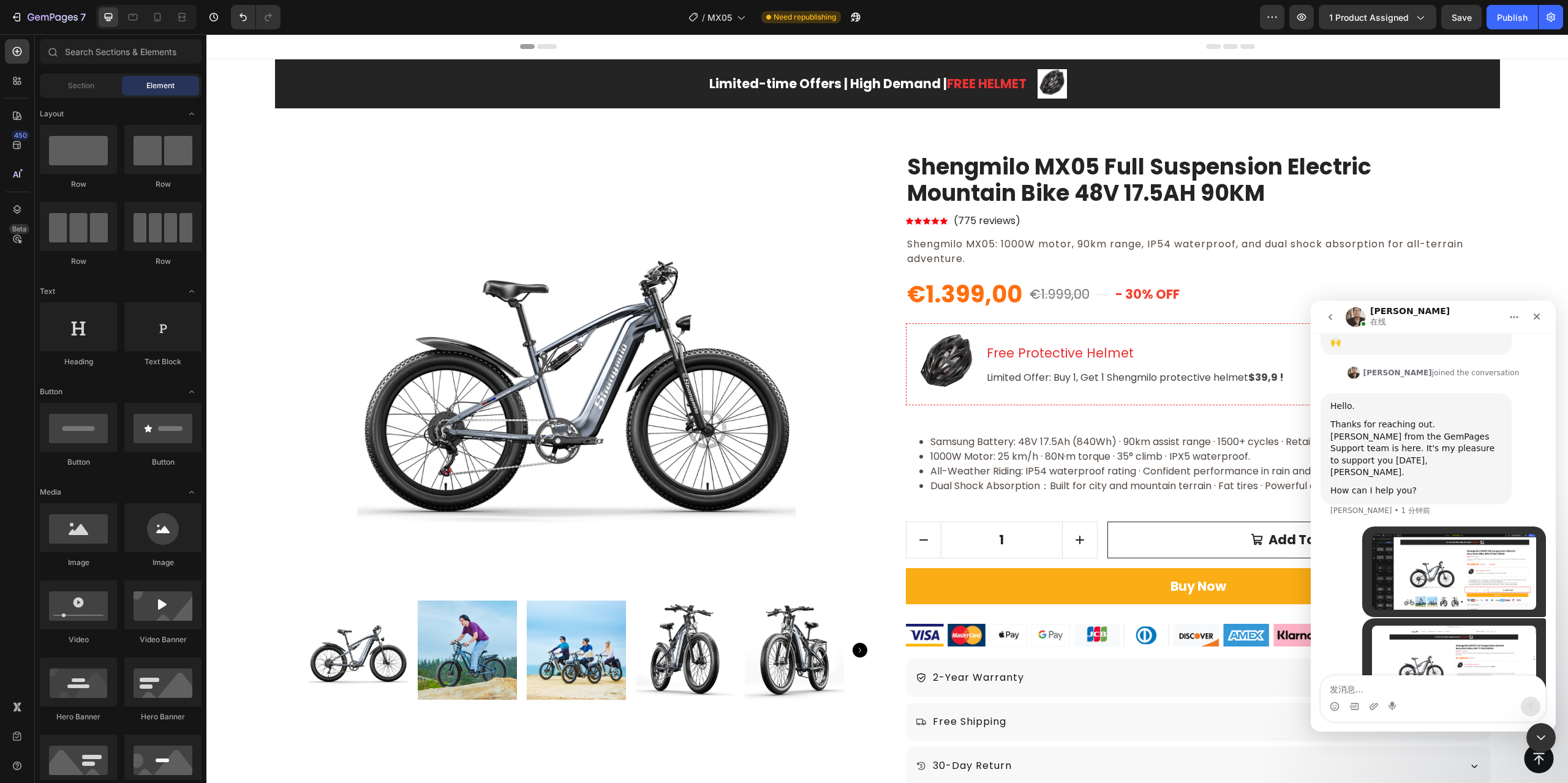
scroll to position [254, 0]
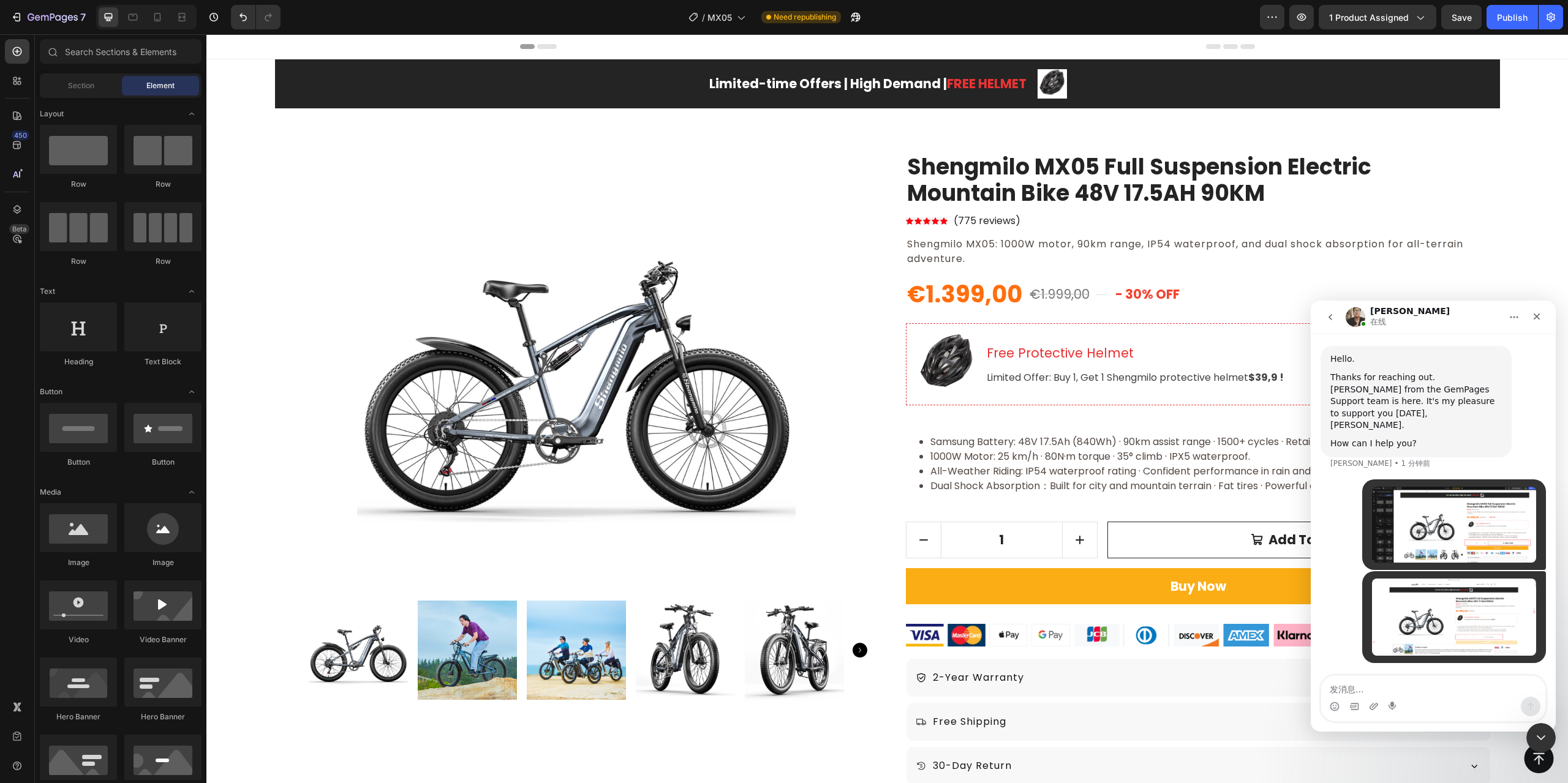
click at [1426, 679] on textarea "发消息..." at bounding box center [1434, 686] width 225 height 21
paste textarea "This area of the actual page is not horizontal"
type textarea "This area of the actual page is not horizontal"
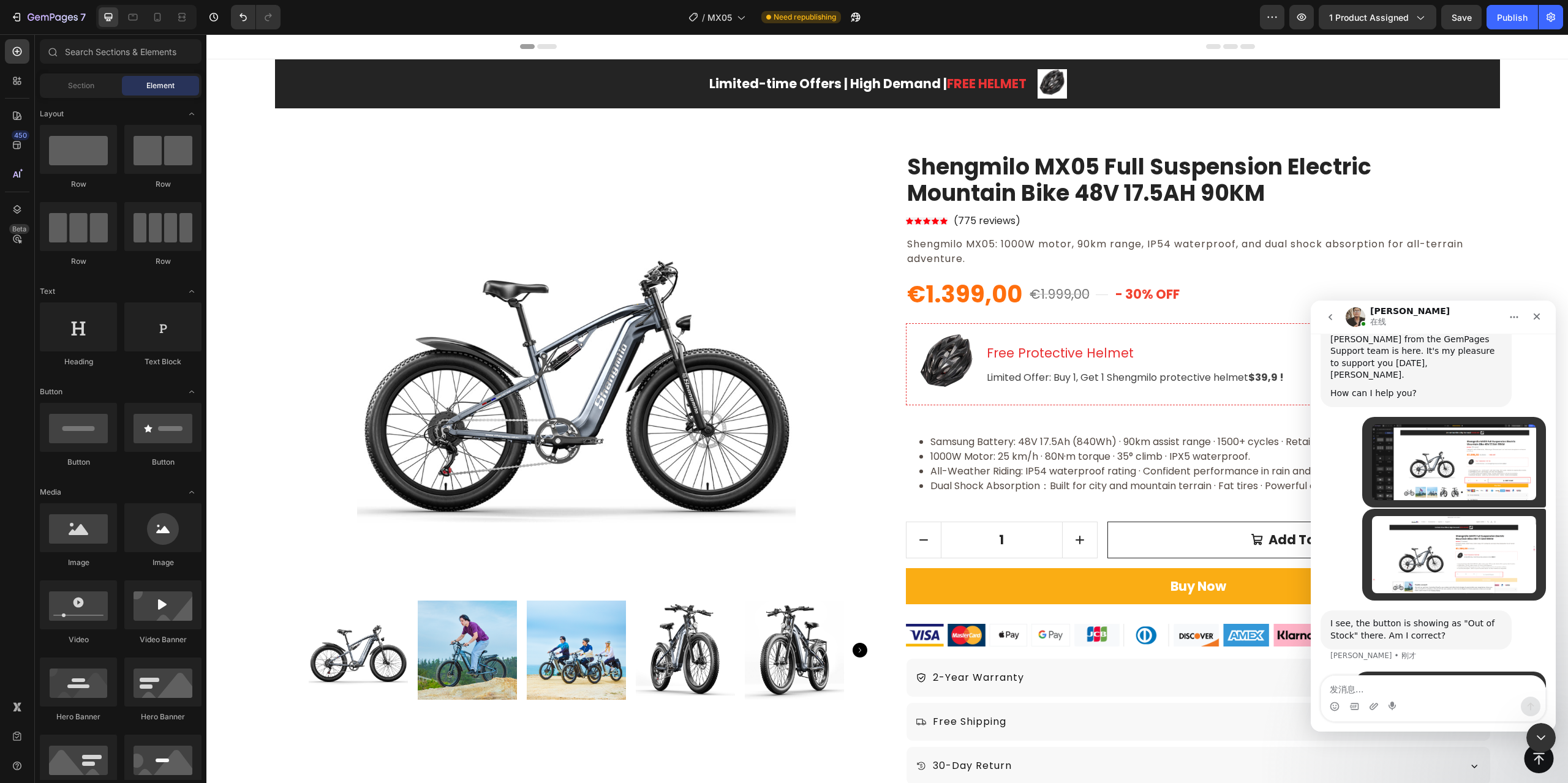
scroll to position [303, 0]
click at [1433, 680] on div "This area of the actual page is not horizontal" at bounding box center [1451, 691] width 171 height 24
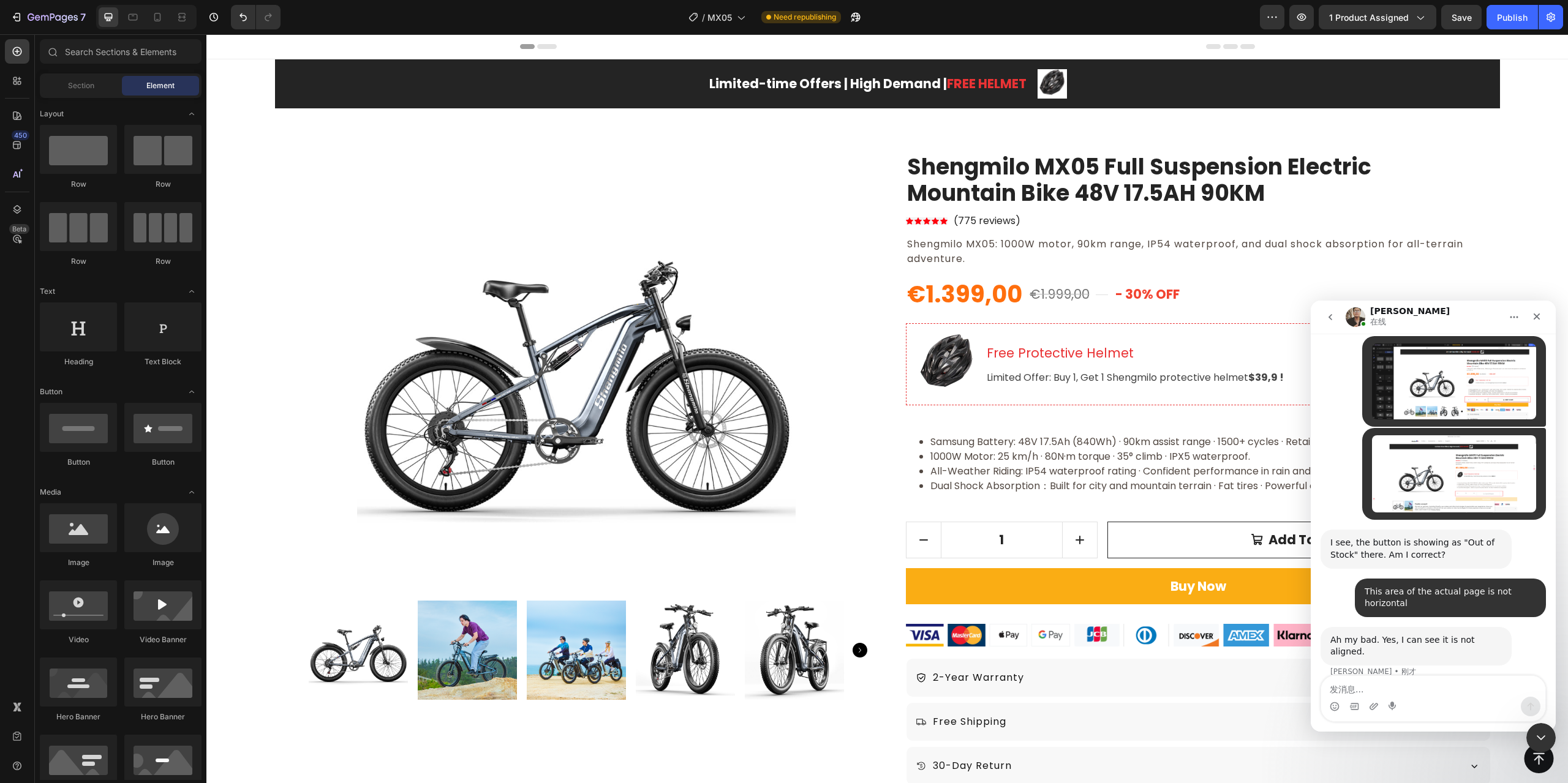
scroll to position [388, 0]
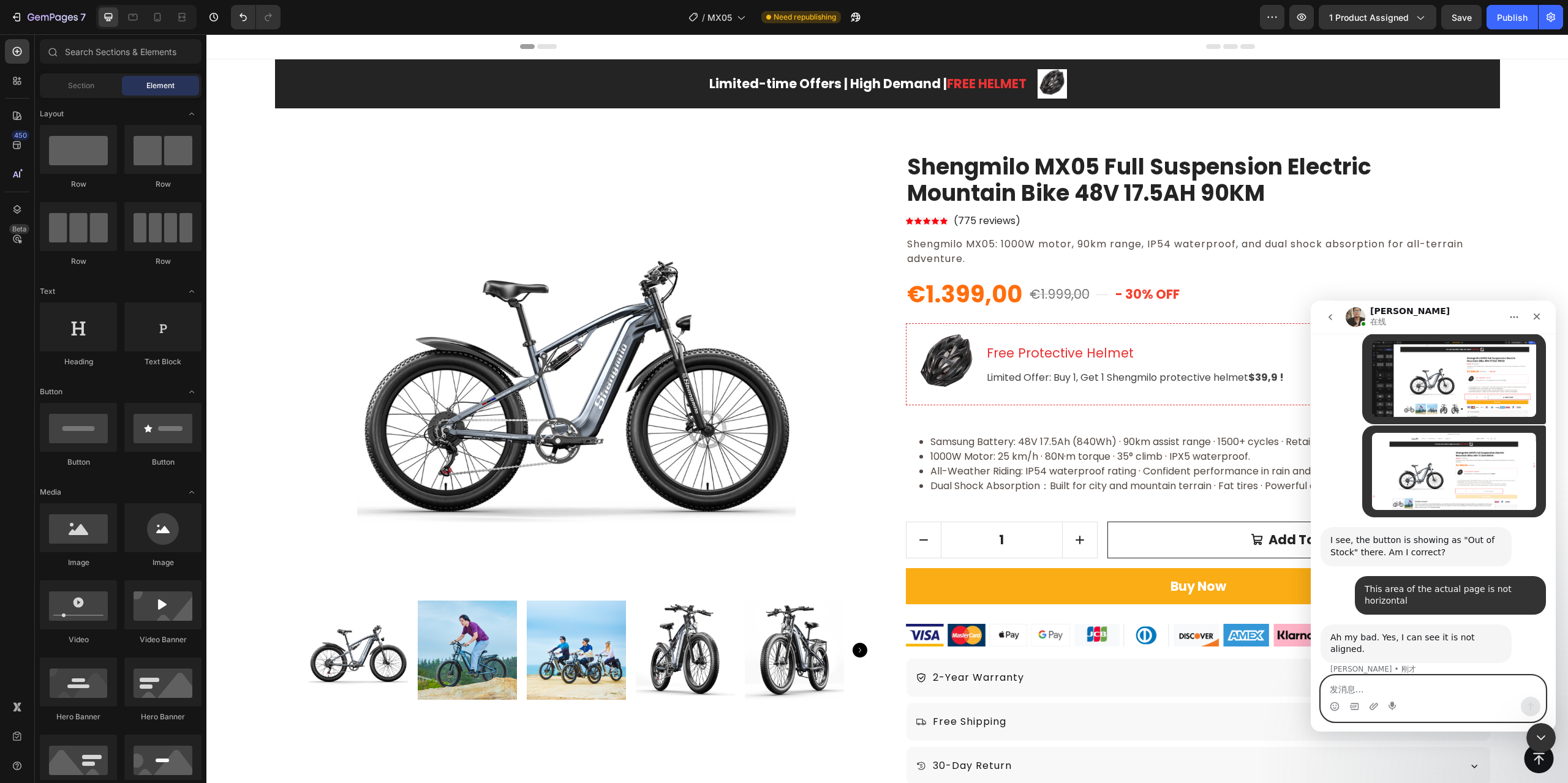
click at [1435, 694] on textarea "发消息..." at bounding box center [1434, 686] width 225 height 21
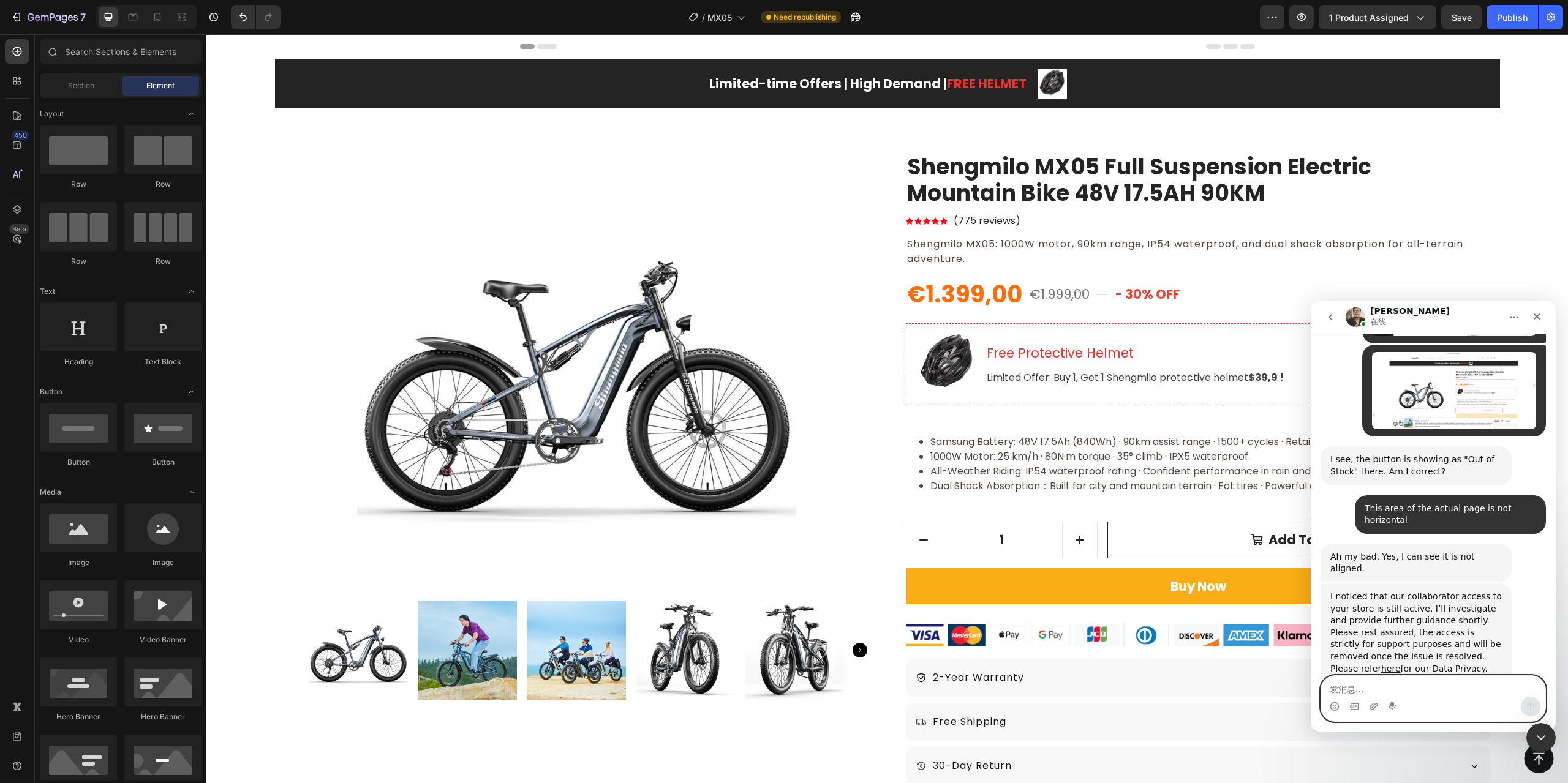
scroll to position [471, 0]
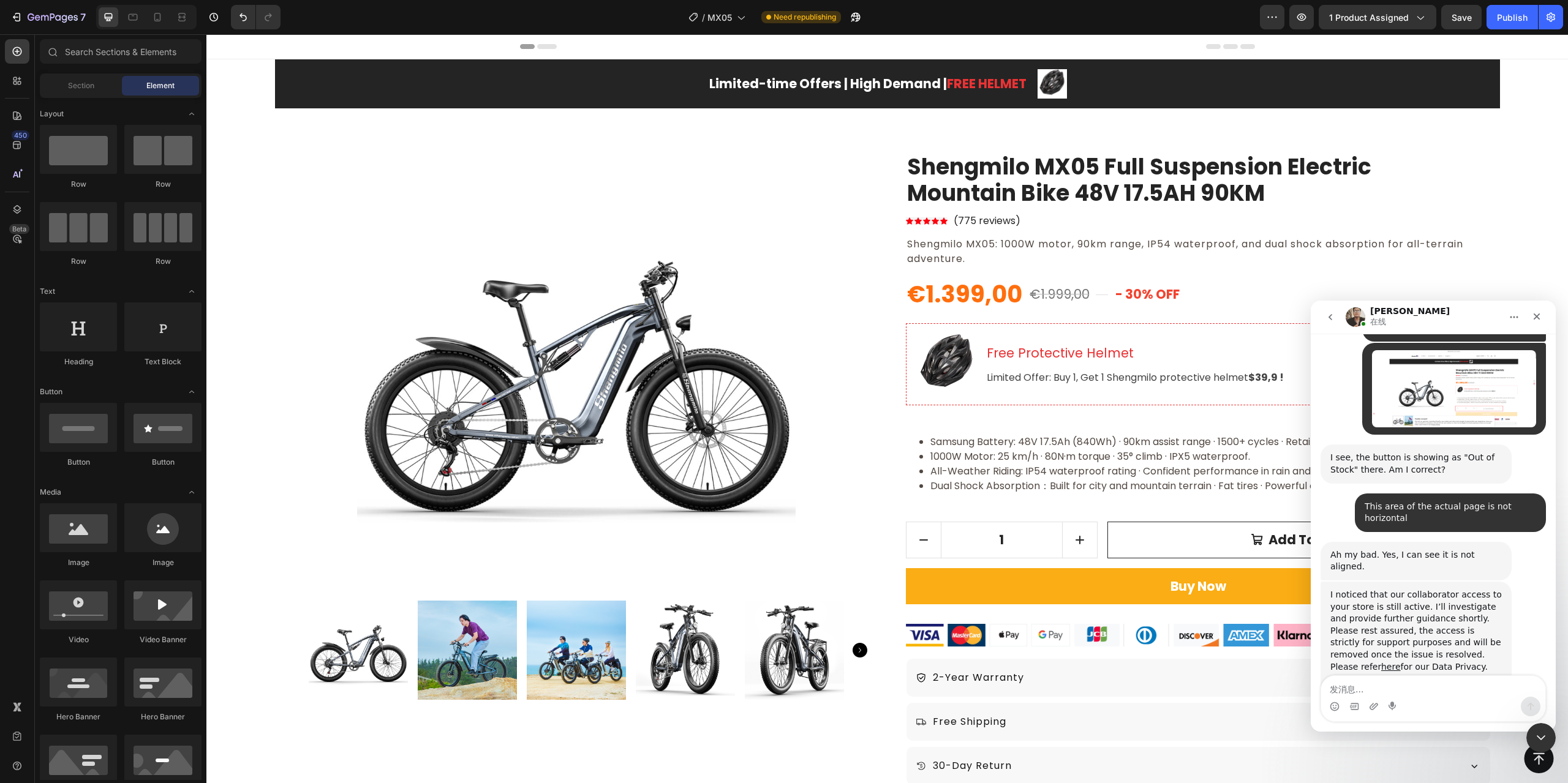
click at [1372, 697] on div "Intercom Messenger" at bounding box center [1374, 707] width 10 height 20
click at [1346, 706] on div "Intercom Messenger" at bounding box center [1434, 707] width 225 height 20
click at [1330, 710] on div "Intercom Messenger" at bounding box center [1434, 707] width 225 height 20
click at [1333, 711] on icon "表情符号选取器" at bounding box center [1335, 707] width 10 height 10
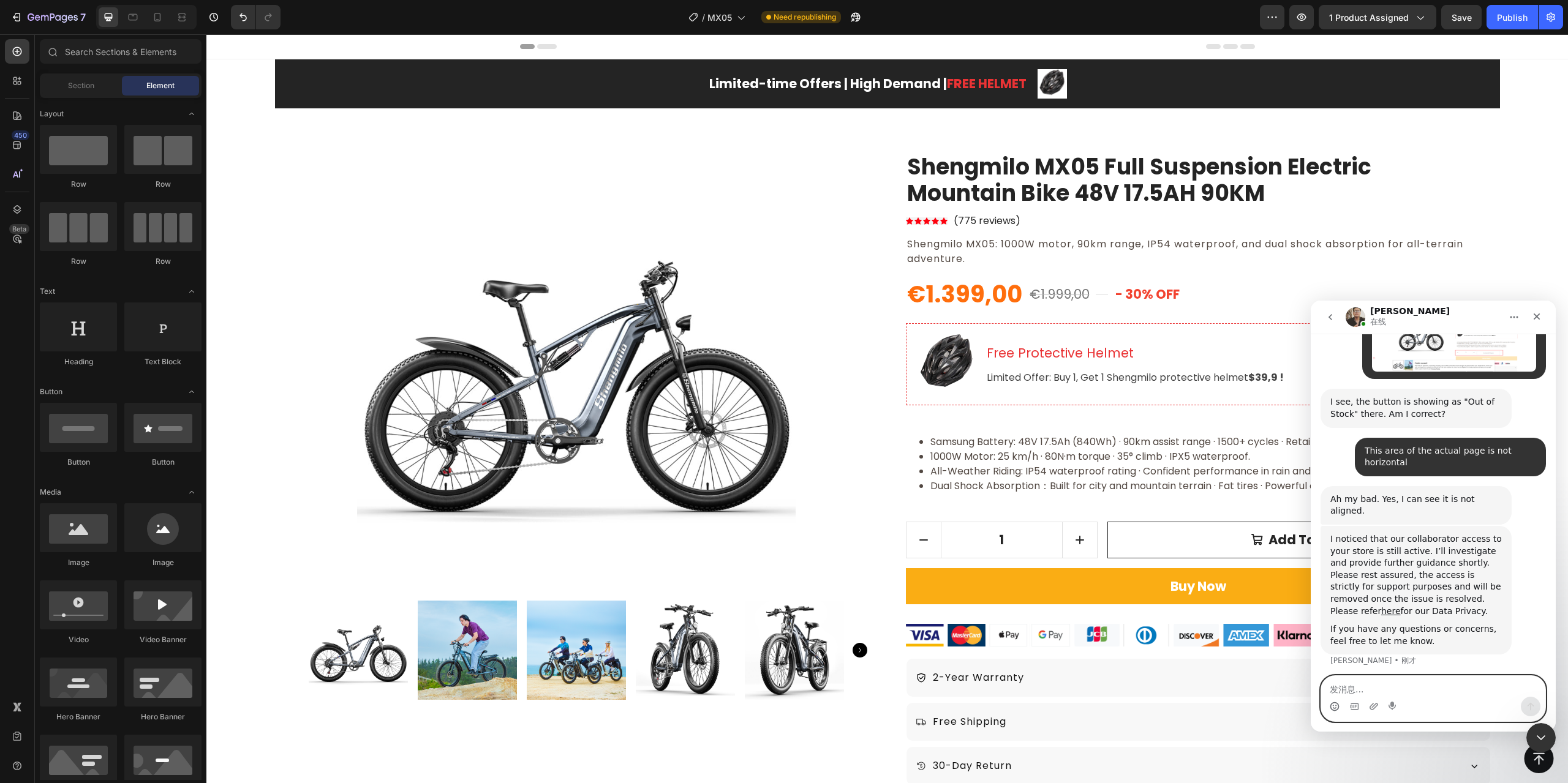
scroll to position [539, 0]
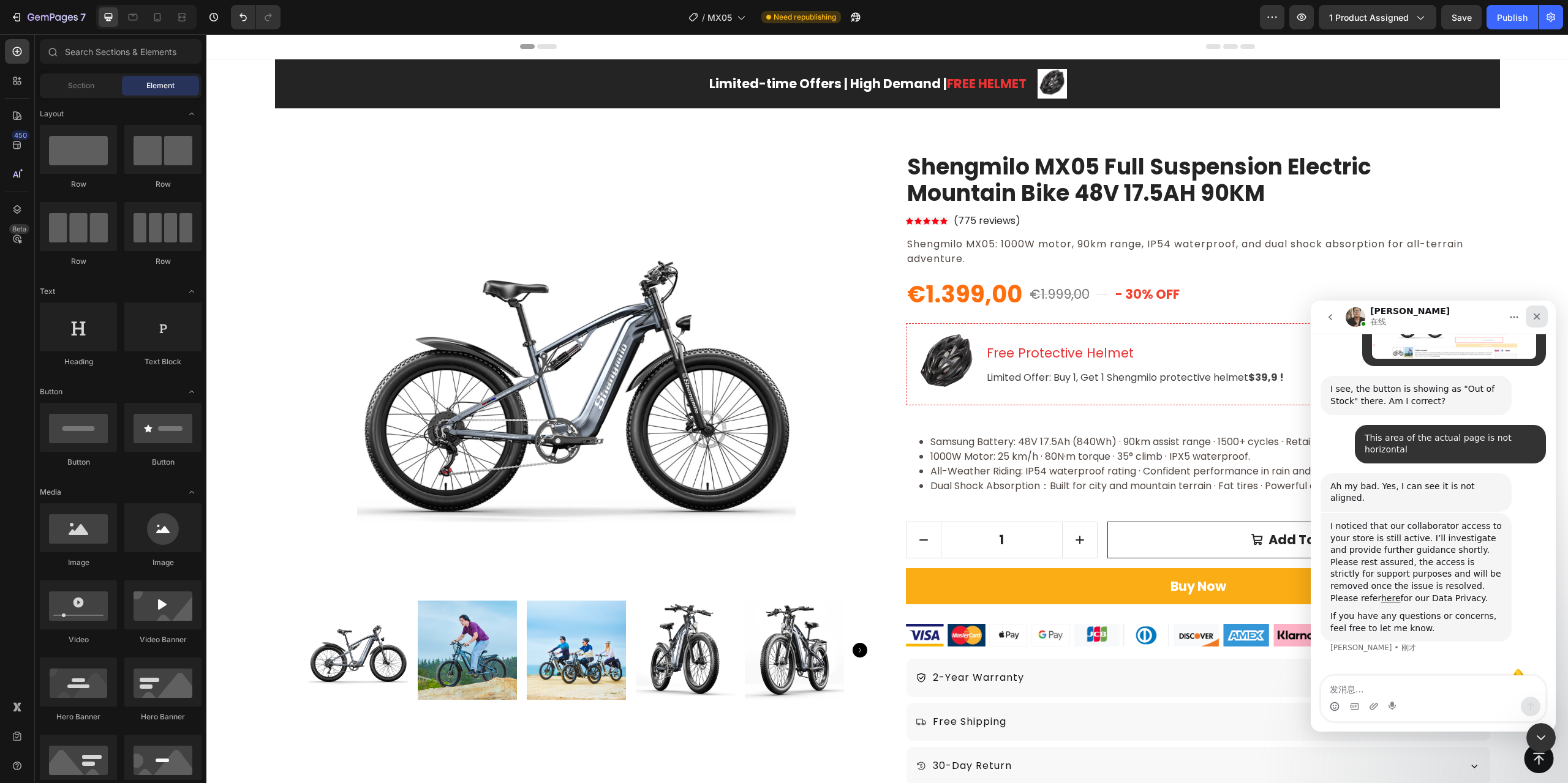
click at [1537, 320] on icon "关闭" at bounding box center [1537, 317] width 10 height 10
